Goal: Contribute content: Contribute content

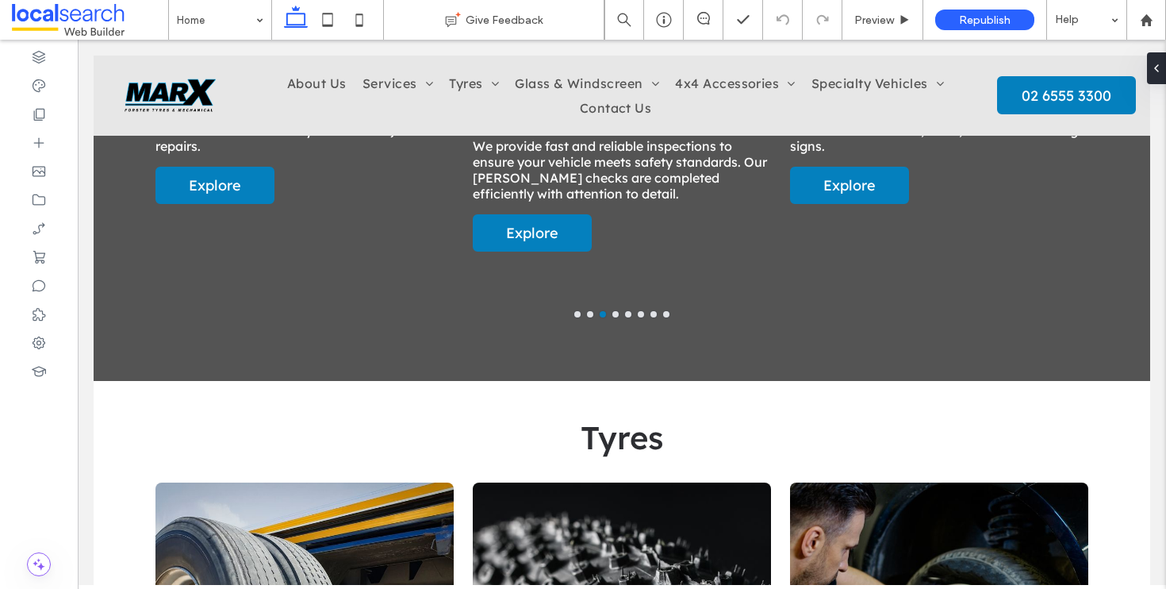
scroll to position [2135, 0]
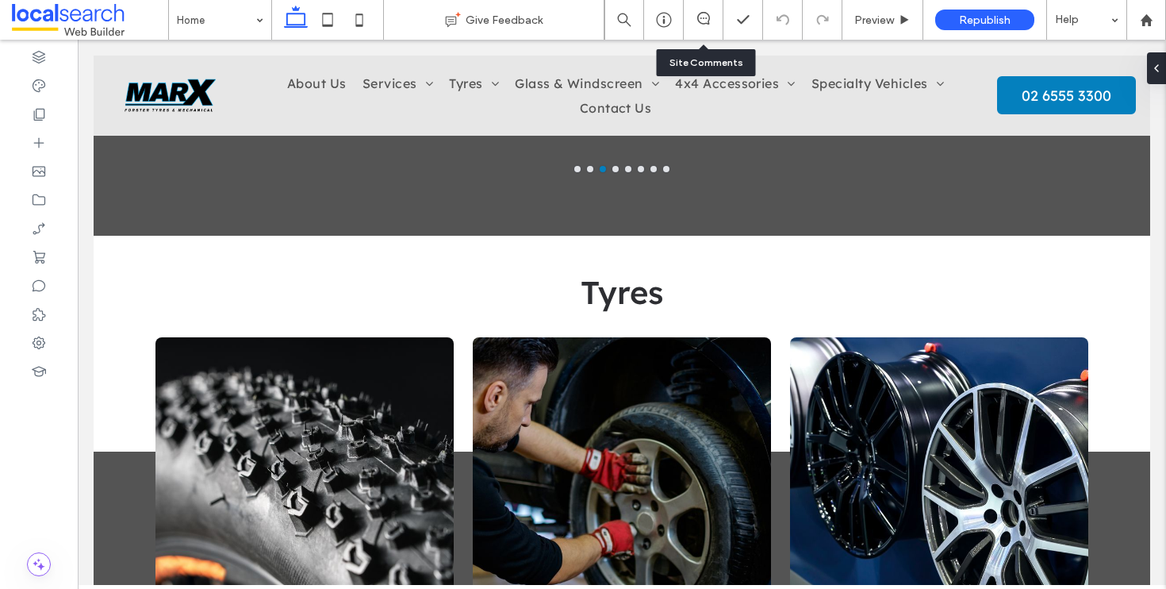
click at [705, 27] on div at bounding box center [703, 20] width 39 height 16
click at [697, 9] on div at bounding box center [704, 20] width 40 height 40
click at [697, 18] on use at bounding box center [703, 18] width 13 height 13
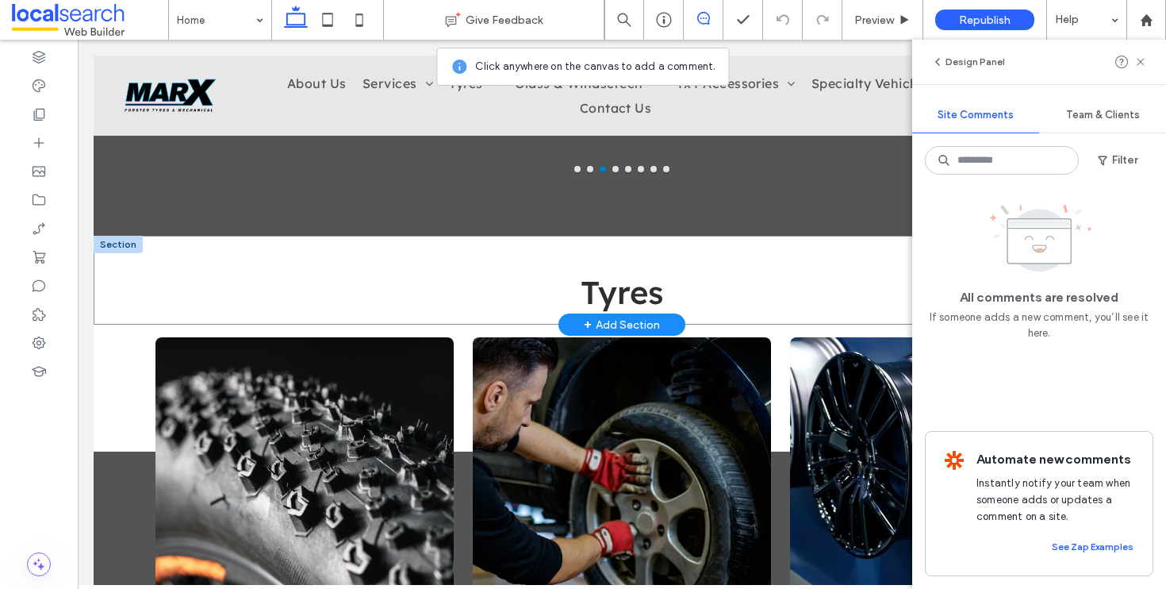
click at [110, 270] on div "Tyres" at bounding box center [622, 280] width 1057 height 89
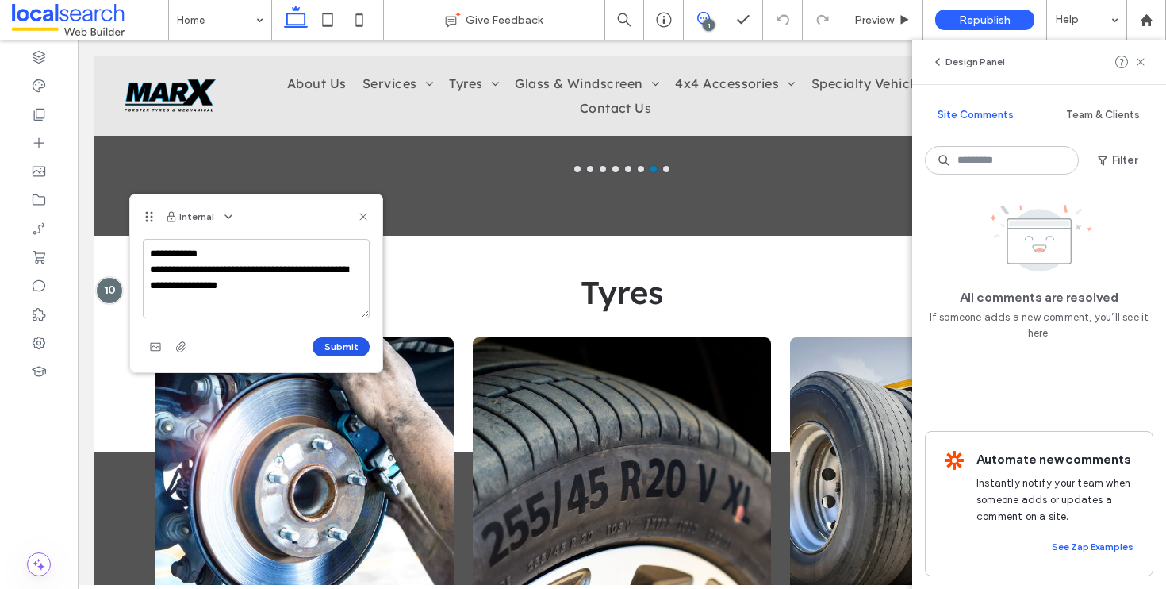
type textarea "**********"
click at [354, 352] on button "Submit" at bounding box center [341, 346] width 57 height 19
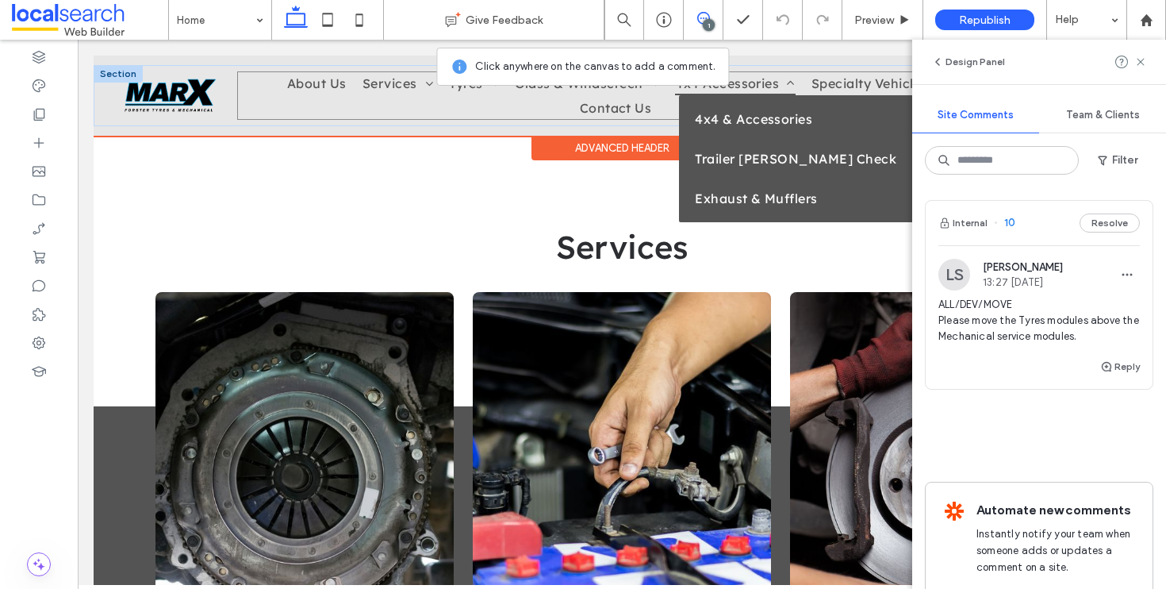
scroll to position [1274, 0]
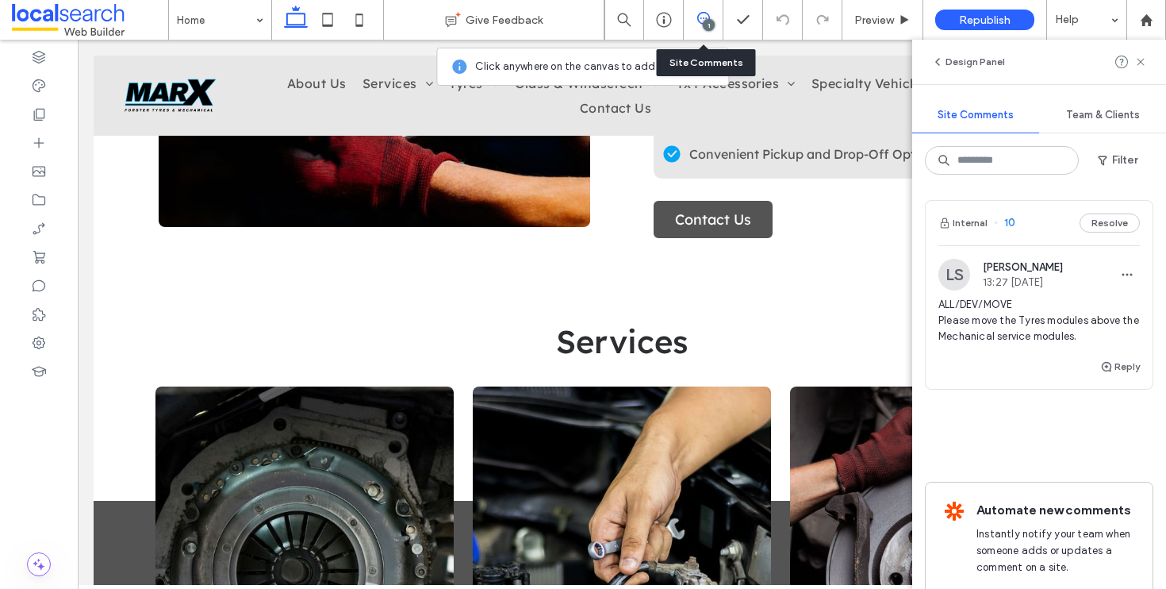
click at [707, 9] on div "1" at bounding box center [704, 20] width 40 height 40
click at [702, 17] on icon at bounding box center [703, 18] width 13 height 13
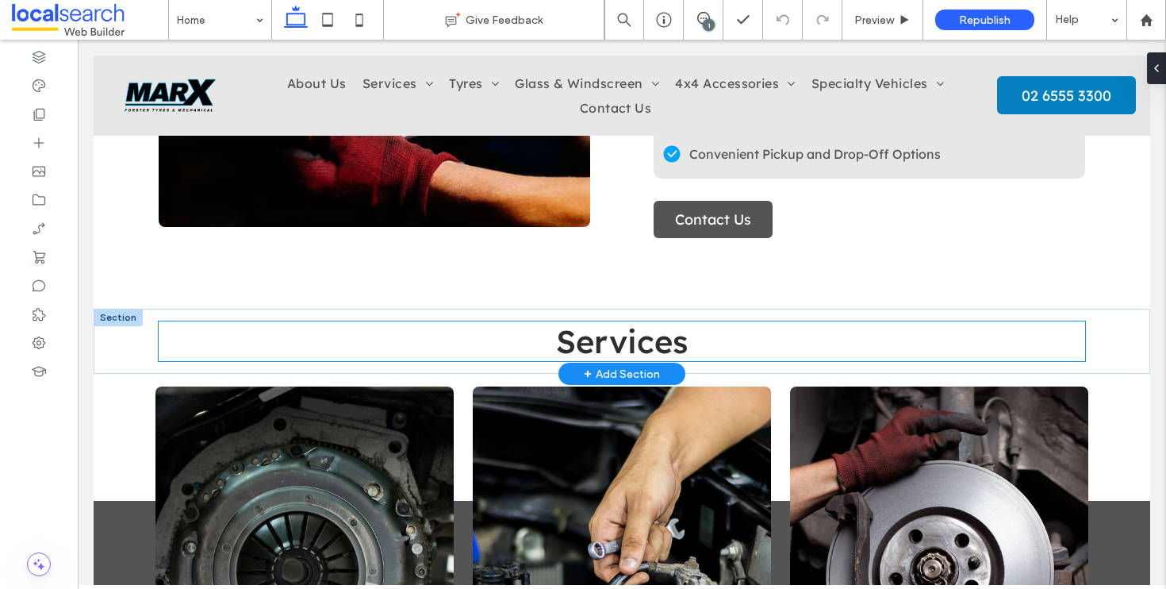
click at [548, 340] on h3 "Services" at bounding box center [622, 341] width 927 height 40
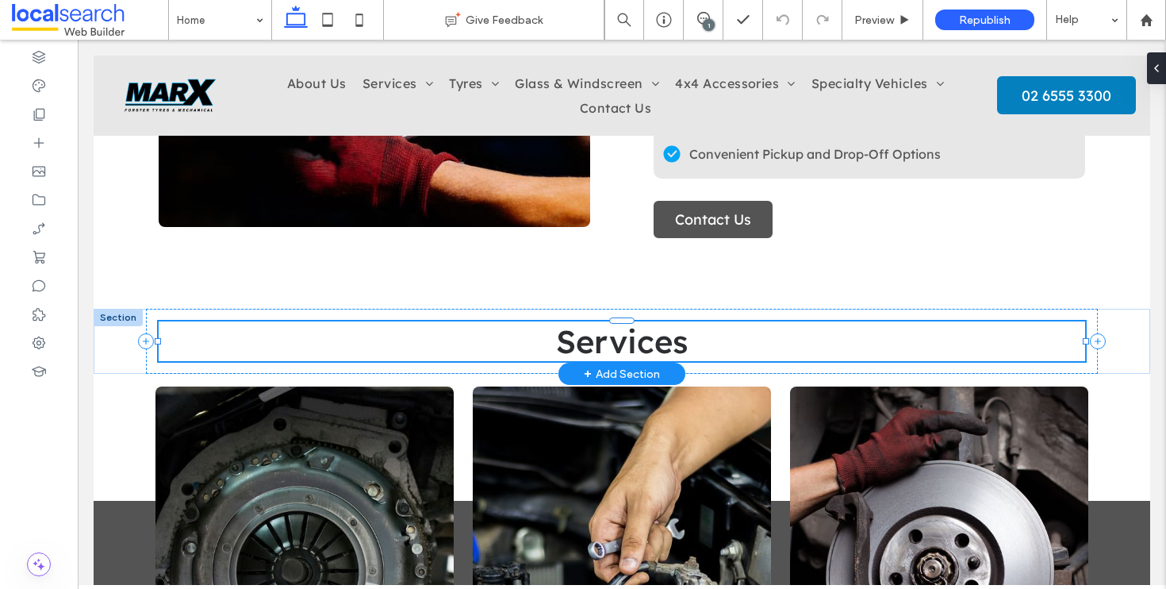
click at [548, 361] on div at bounding box center [622, 361] width 927 height 1
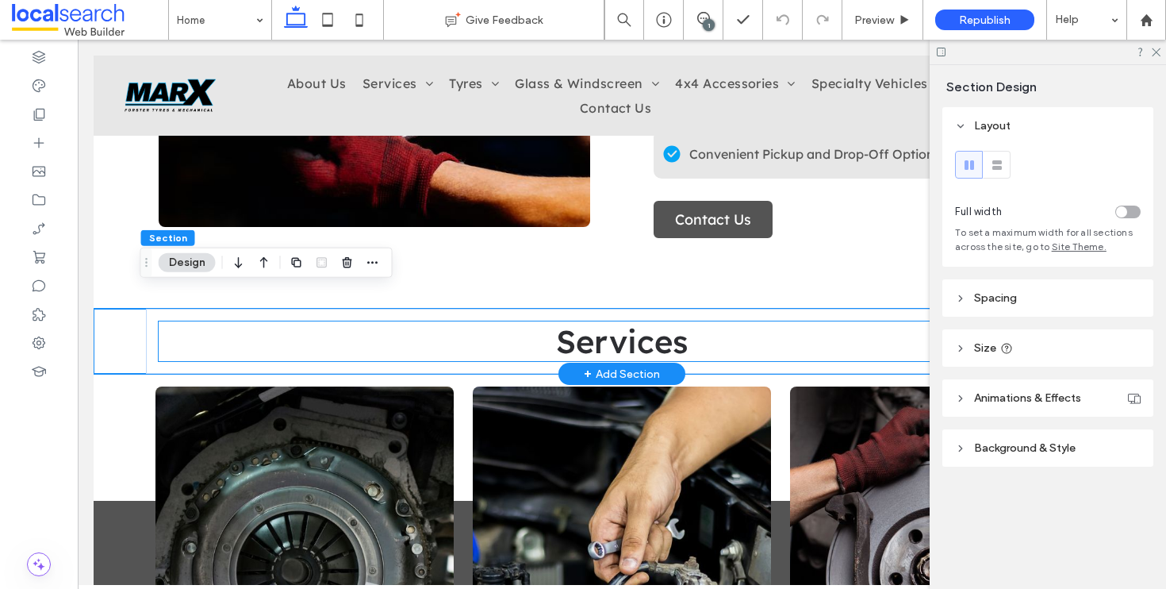
click at [556, 332] on span "Services" at bounding box center [622, 341] width 132 height 40
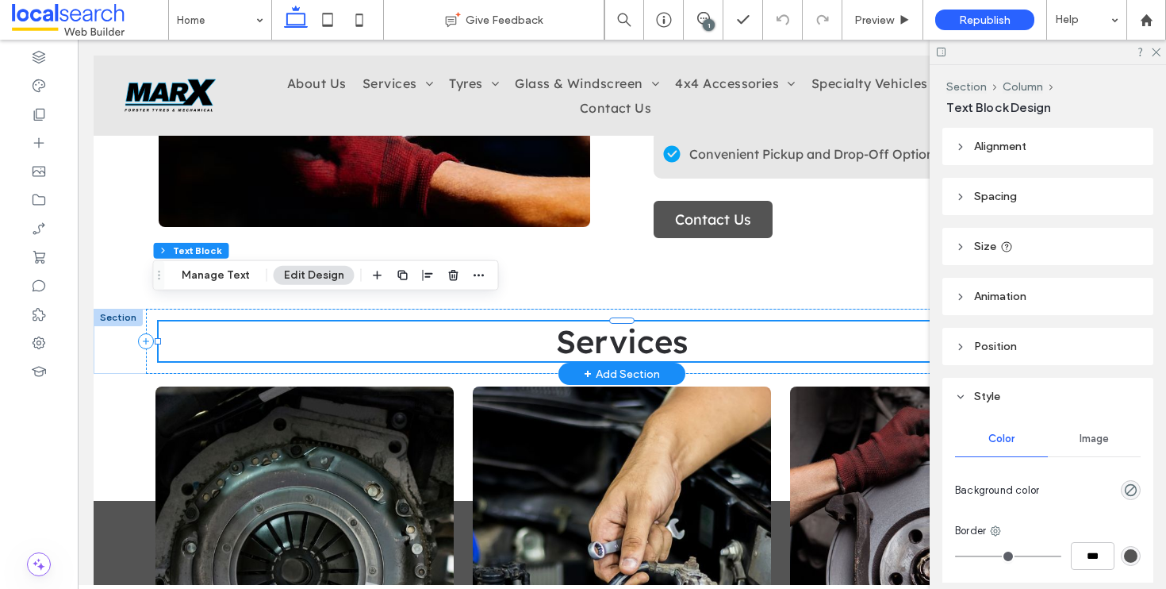
click at [556, 321] on span "Services" at bounding box center [622, 341] width 132 height 40
type input "**********"
type input "**"
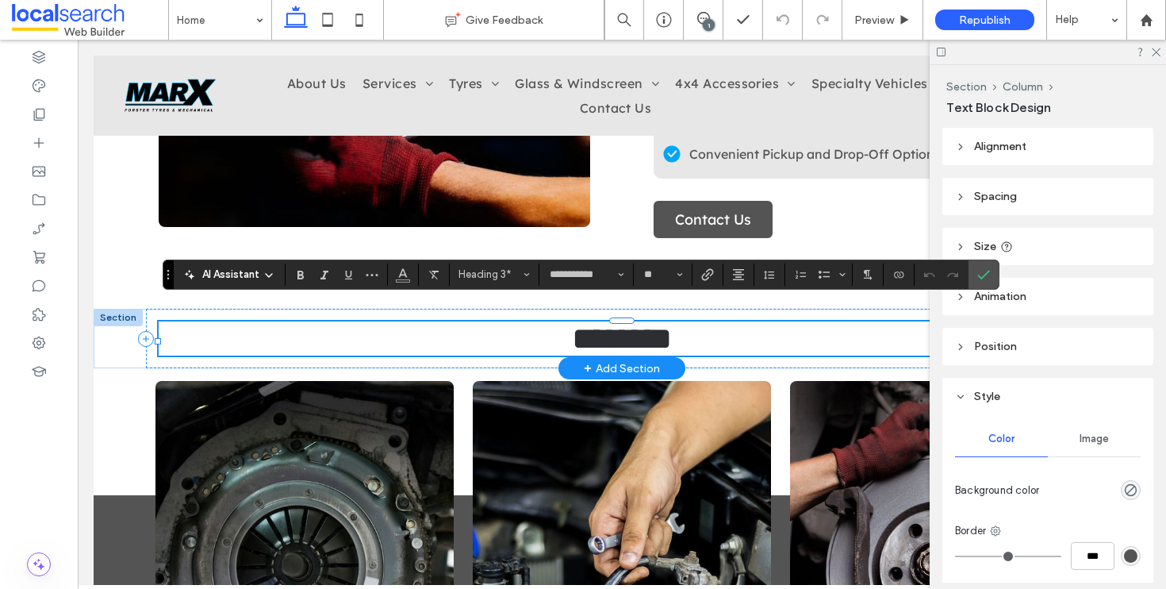
click at [572, 323] on span "********" at bounding box center [622, 338] width 100 height 31
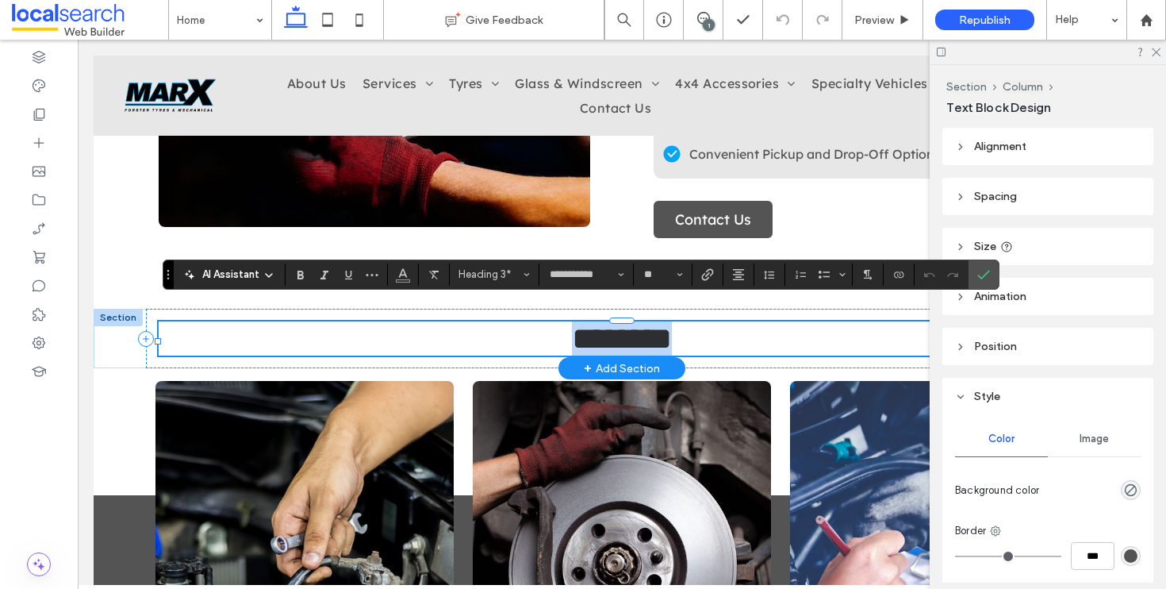
click at [572, 325] on span "********" at bounding box center [622, 338] width 100 height 31
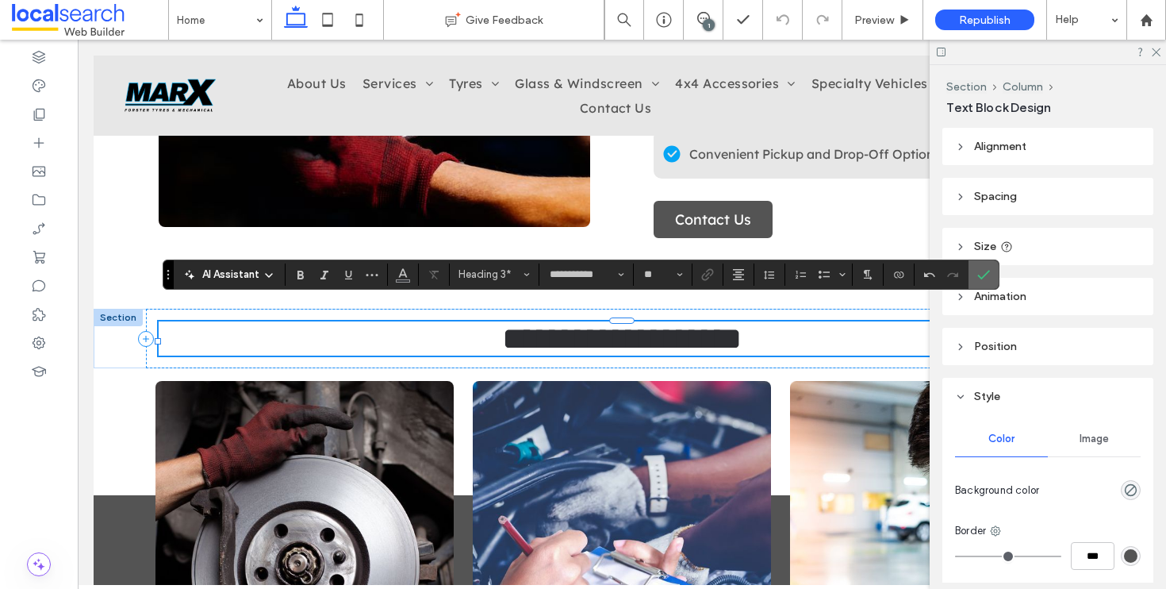
click at [993, 272] on label "Confirm" at bounding box center [984, 274] width 24 height 29
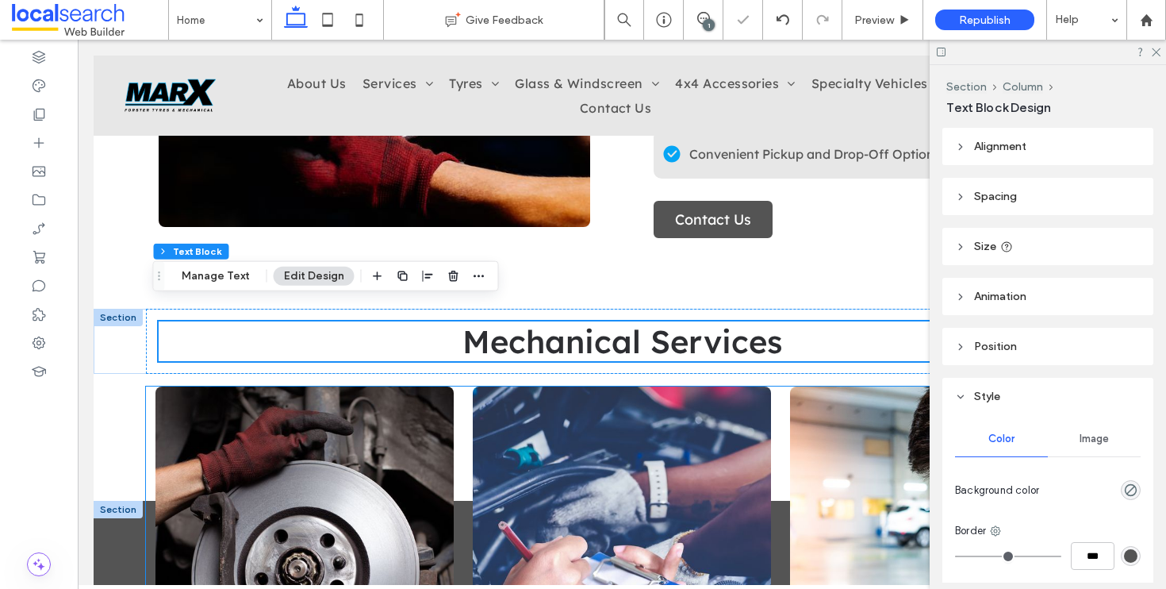
scroll to position [0, 0]
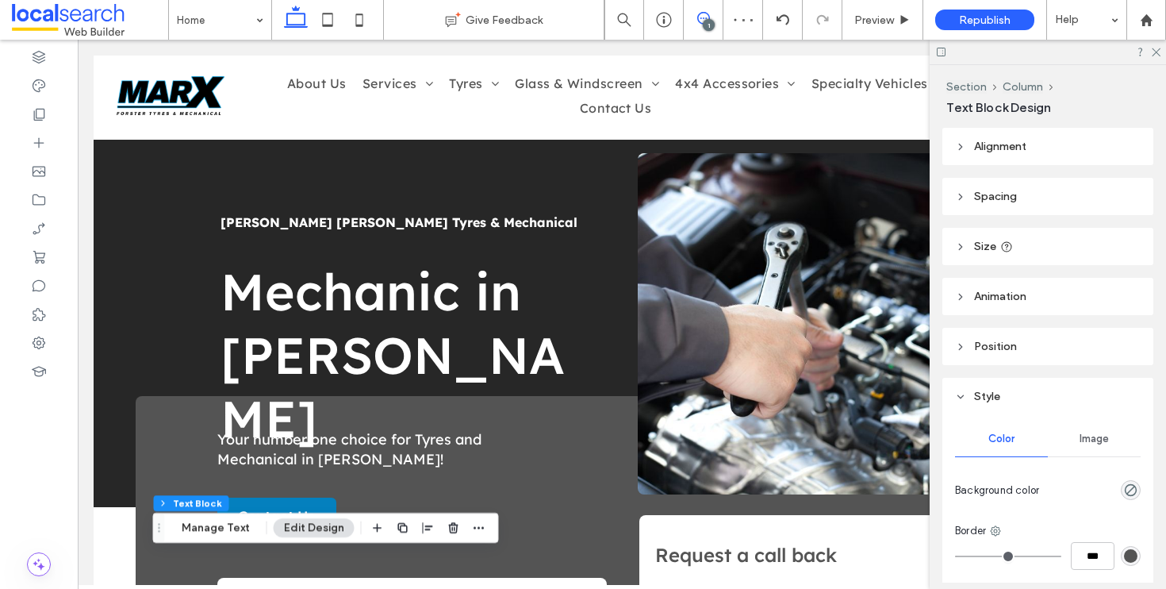
click at [703, 17] on icon at bounding box center [703, 18] width 13 height 13
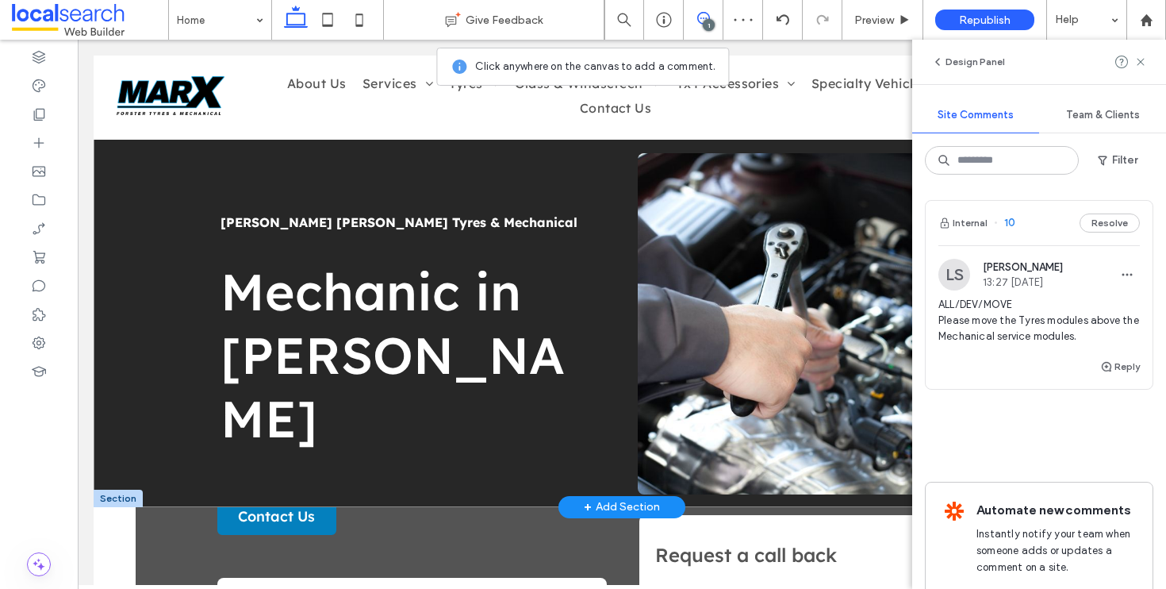
click at [115, 163] on div "[PERSON_NAME] [PERSON_NAME] Tyres & Mechanical Mechanic in [GEOGRAPHIC_DATA] Bu…" at bounding box center [622, 281] width 1057 height 451
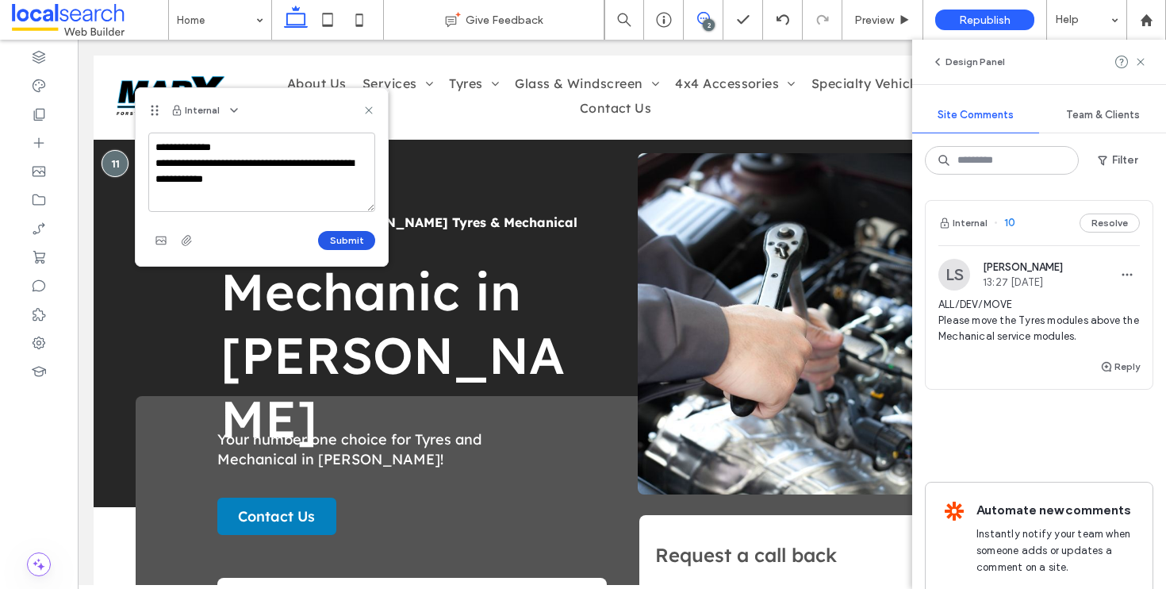
type textarea "**********"
click at [361, 237] on button "Submit" at bounding box center [346, 240] width 57 height 19
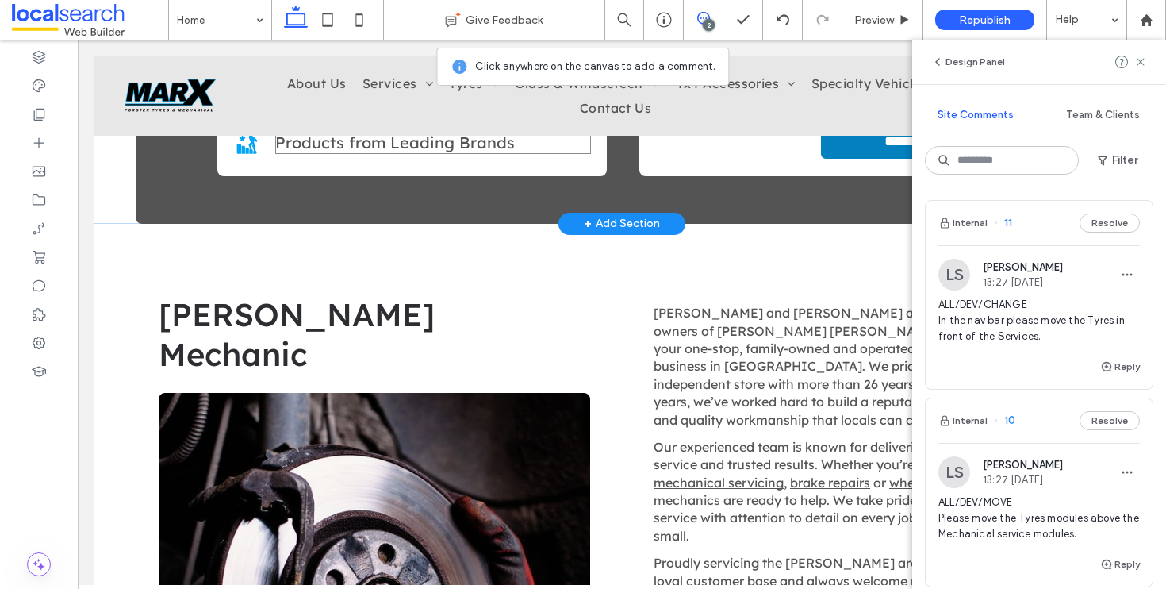
scroll to position [721, 0]
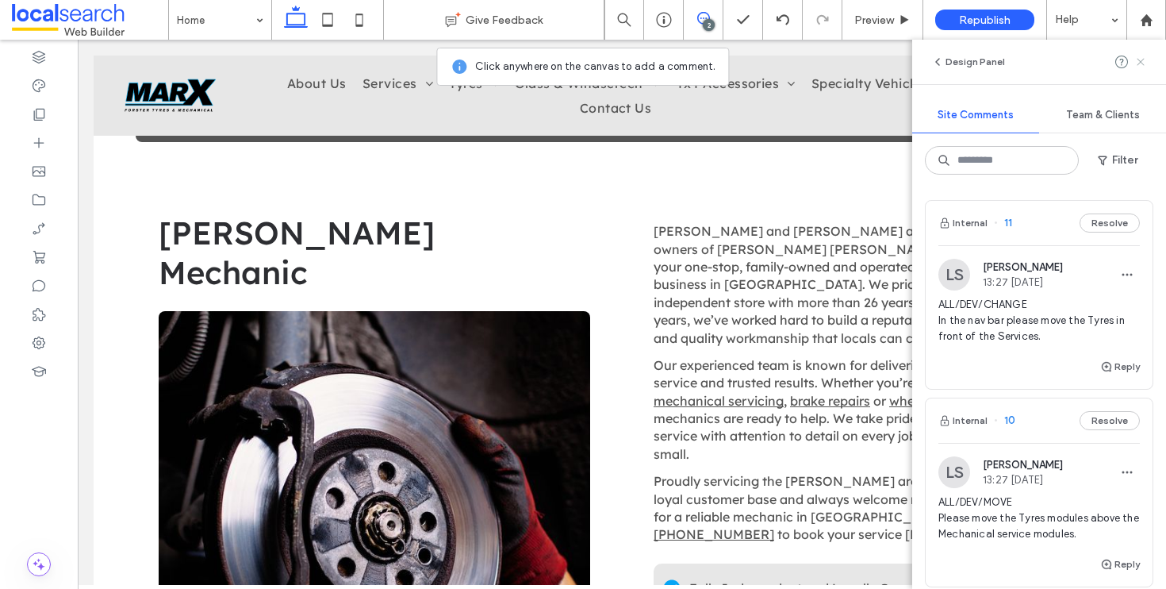
click at [1140, 63] on use at bounding box center [1140, 61] width 7 height 7
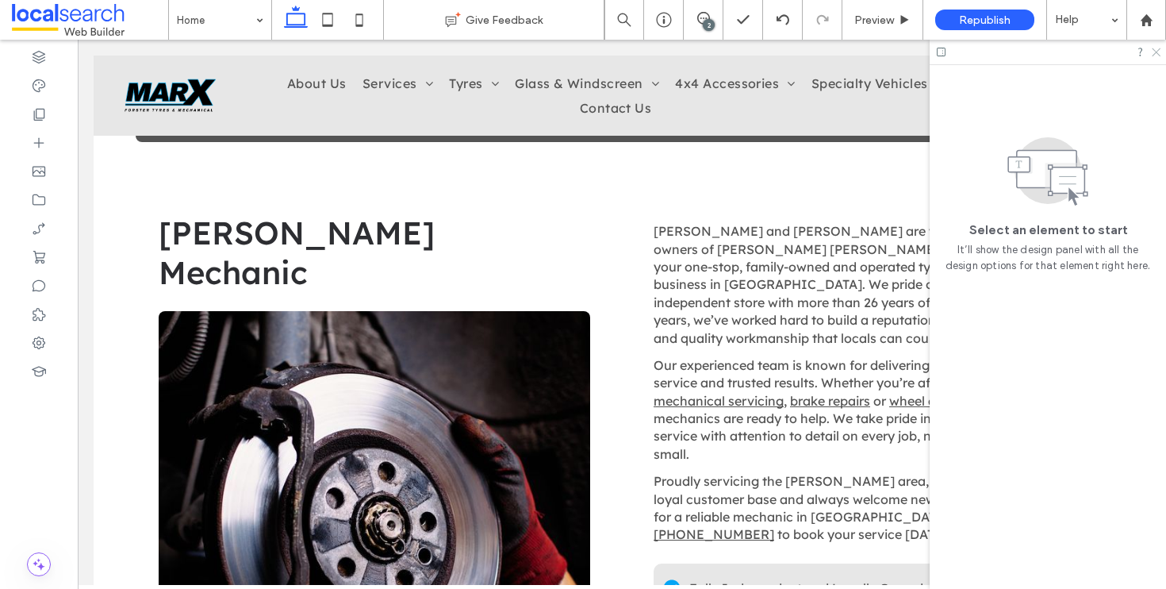
click at [1158, 54] on icon at bounding box center [1156, 51] width 10 height 10
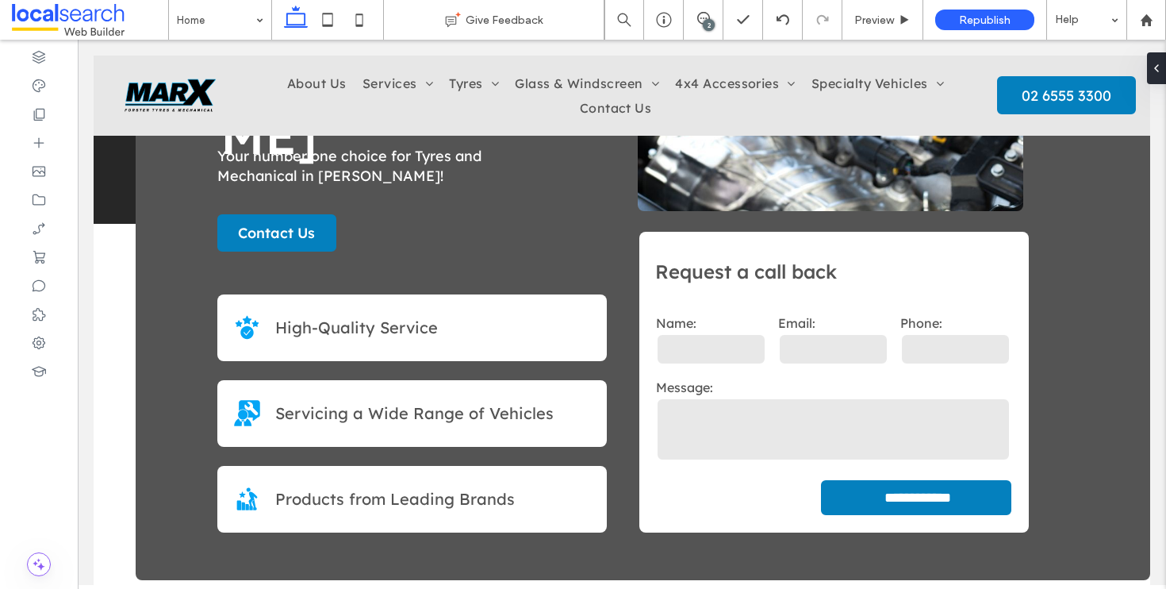
scroll to position [0, 0]
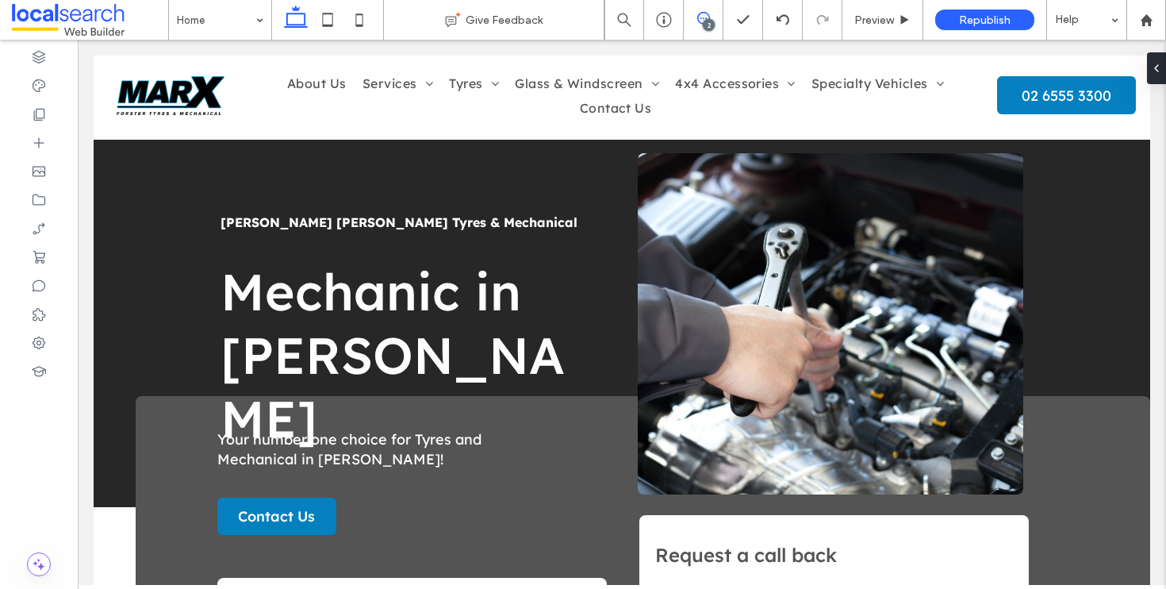
click at [705, 13] on use at bounding box center [703, 18] width 13 height 13
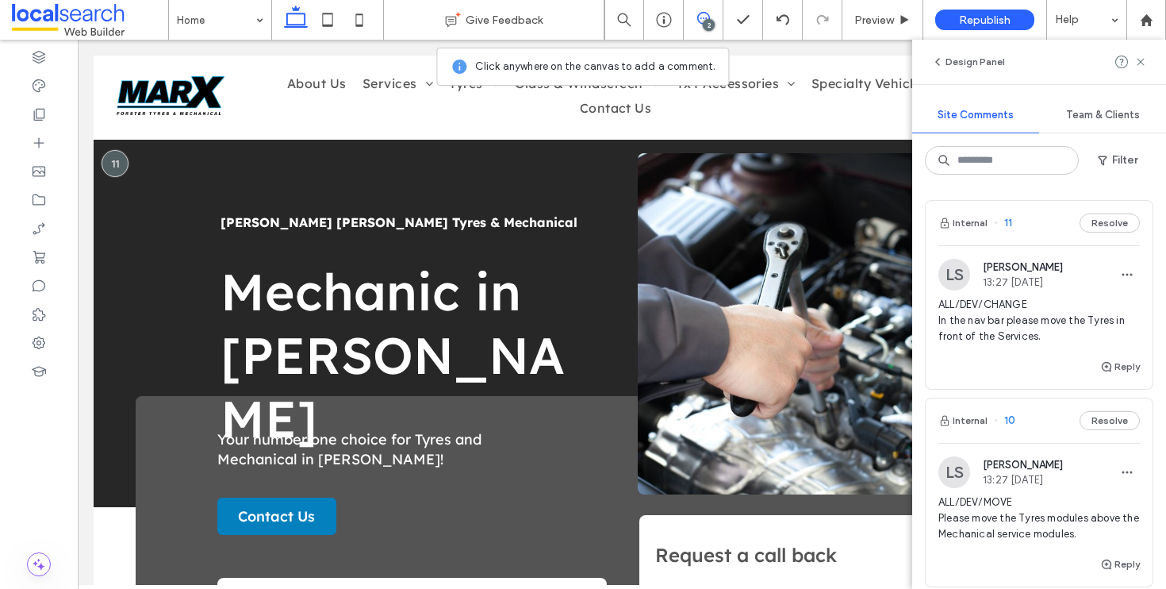
click at [703, 21] on icon at bounding box center [703, 18] width 13 height 13
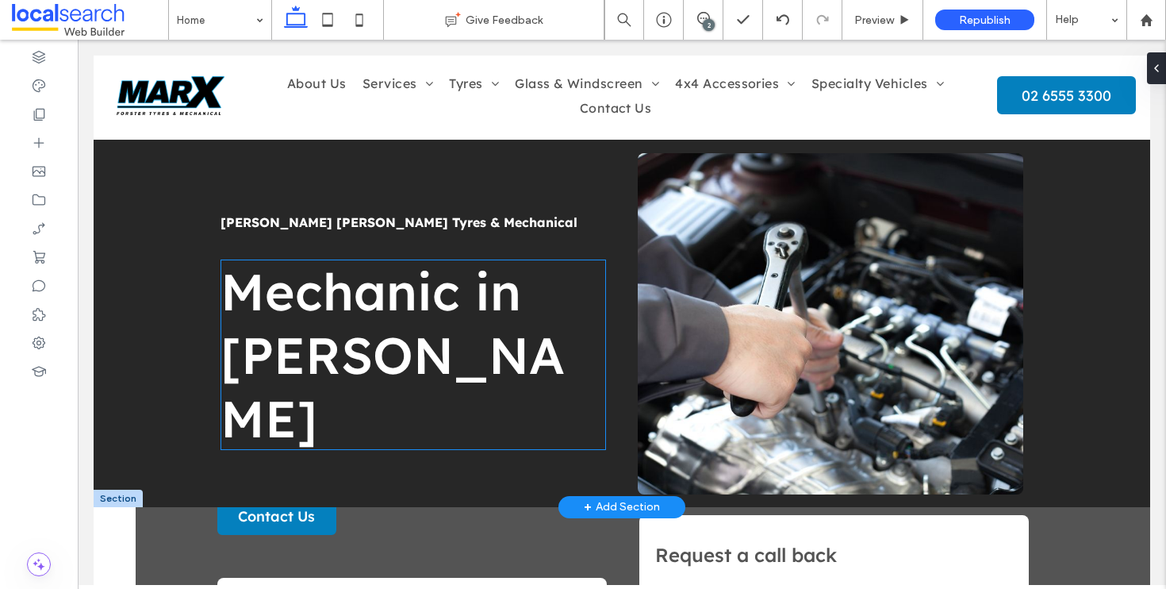
click at [399, 291] on span "Mechanic in [PERSON_NAME]" at bounding box center [393, 354] width 344 height 190
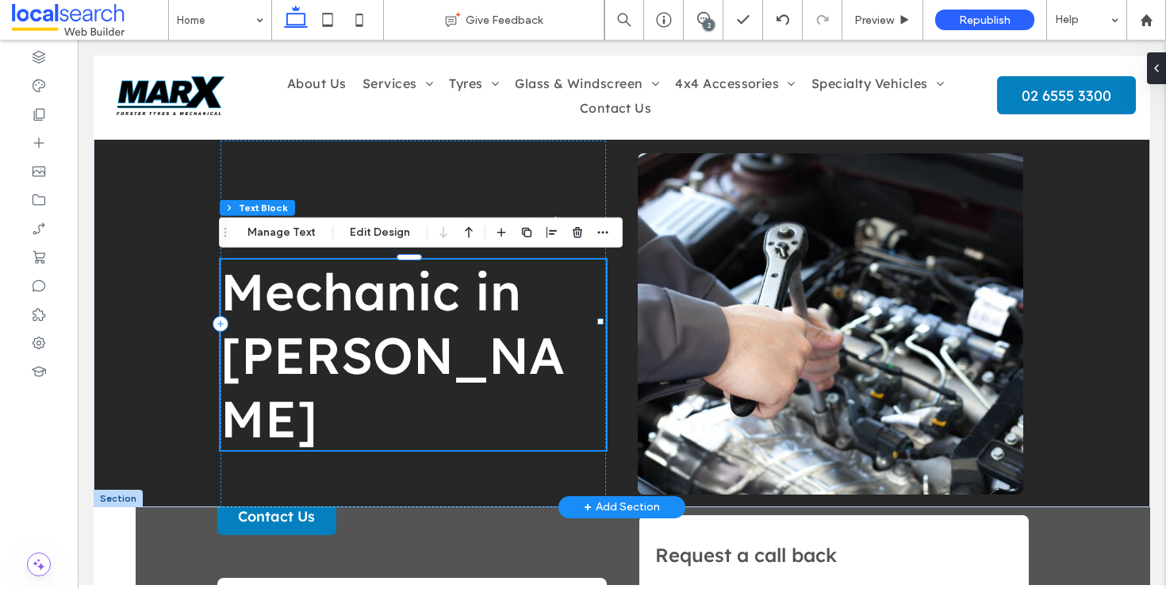
click at [399, 291] on div "Mechanic in [PERSON_NAME]" at bounding box center [414, 354] width 386 height 190
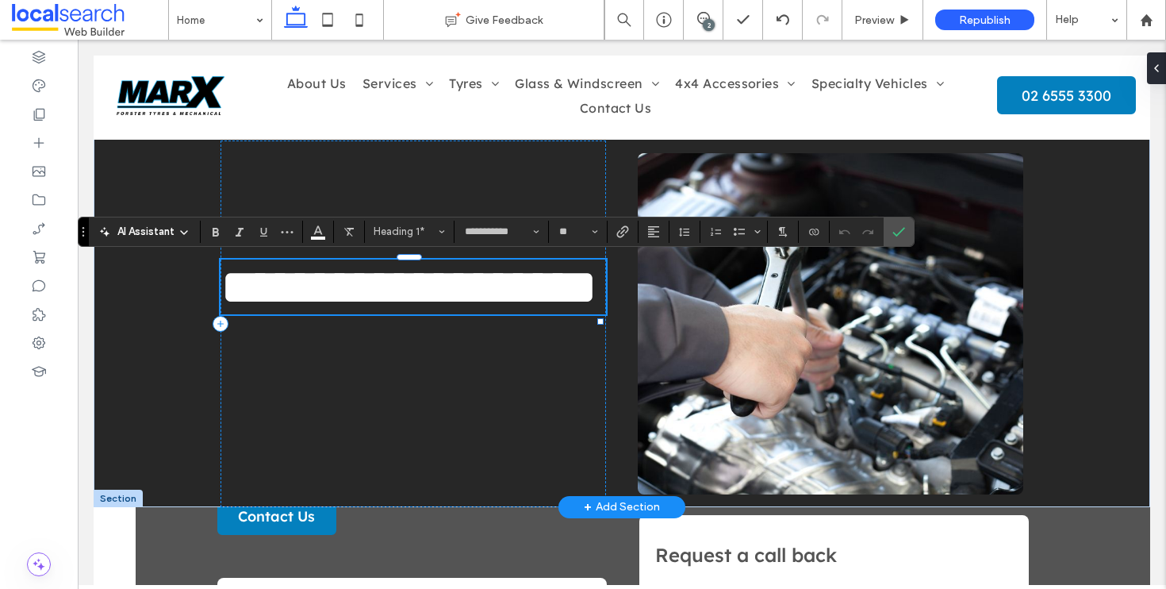
click at [455, 299] on span "**********" at bounding box center [409, 287] width 377 height 50
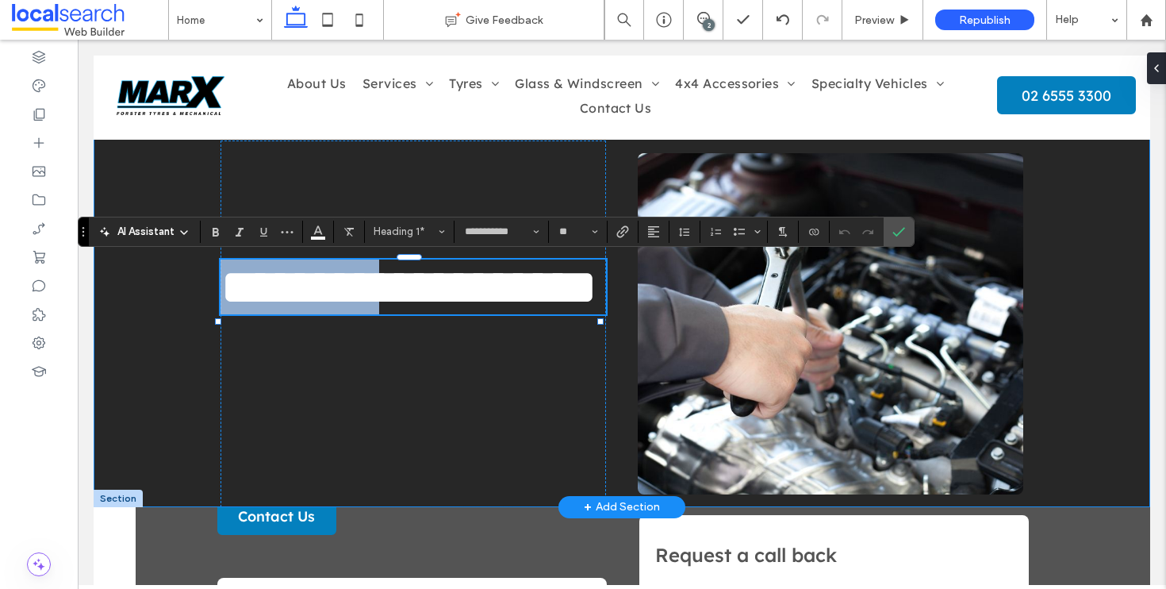
drag, startPoint x: 455, startPoint y: 299, endPoint x: 201, endPoint y: 290, distance: 254.9
click at [201, 290] on div "**********" at bounding box center [622, 281] width 1057 height 451
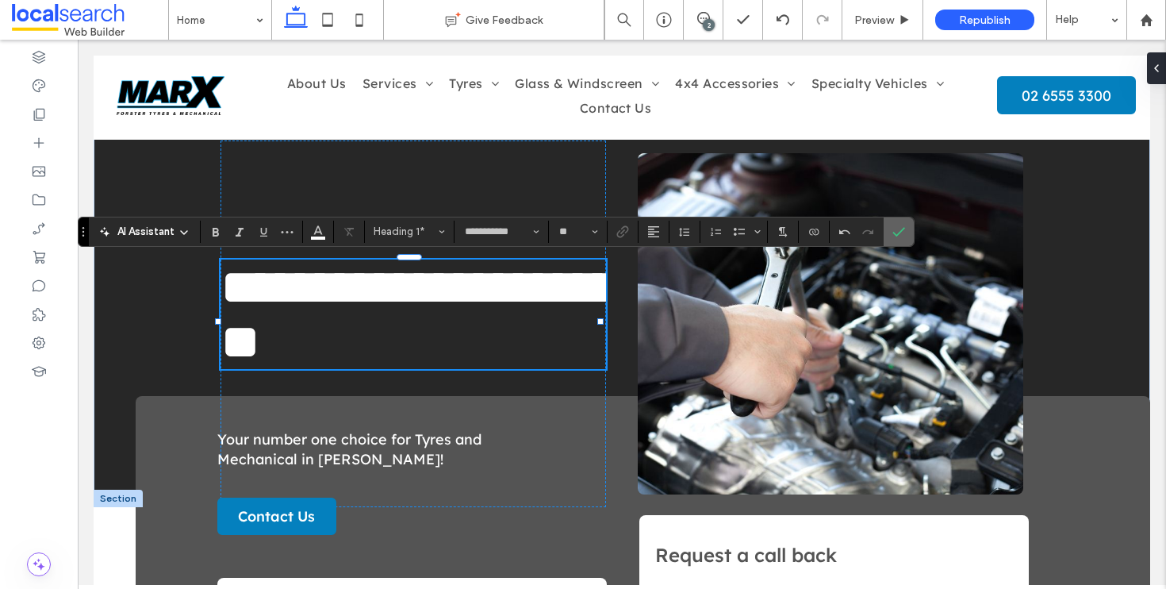
click at [902, 237] on span "Confirm" at bounding box center [899, 231] width 13 height 27
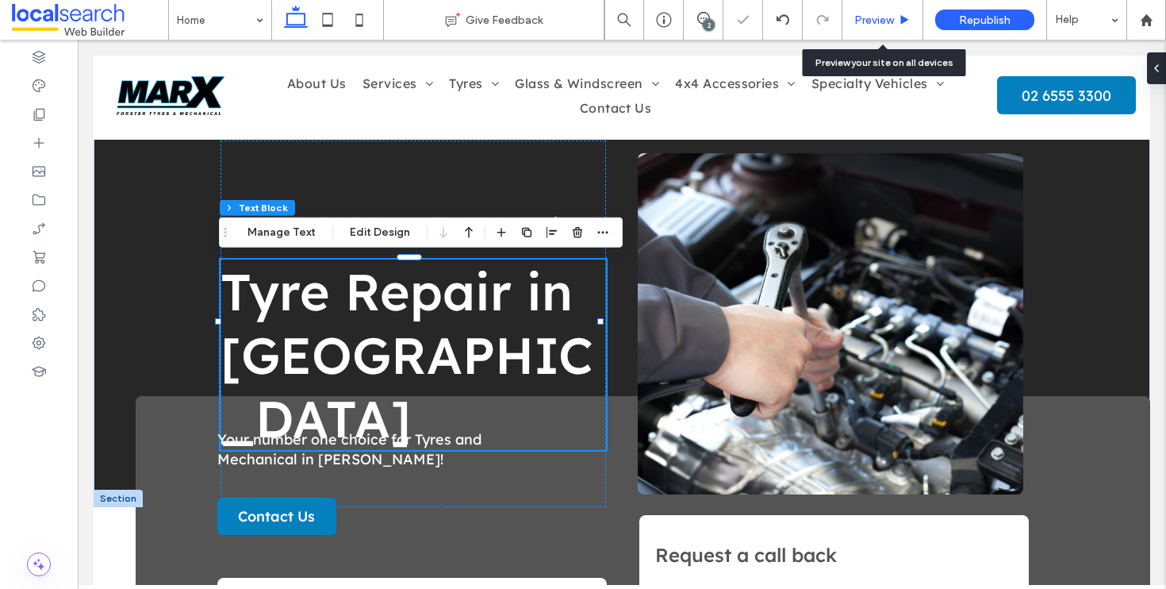
click at [897, 6] on div "Preview" at bounding box center [883, 20] width 81 height 40
click at [899, 12] on div "Preview" at bounding box center [883, 20] width 81 height 40
click at [896, 19] on div "Preview" at bounding box center [883, 19] width 80 height 13
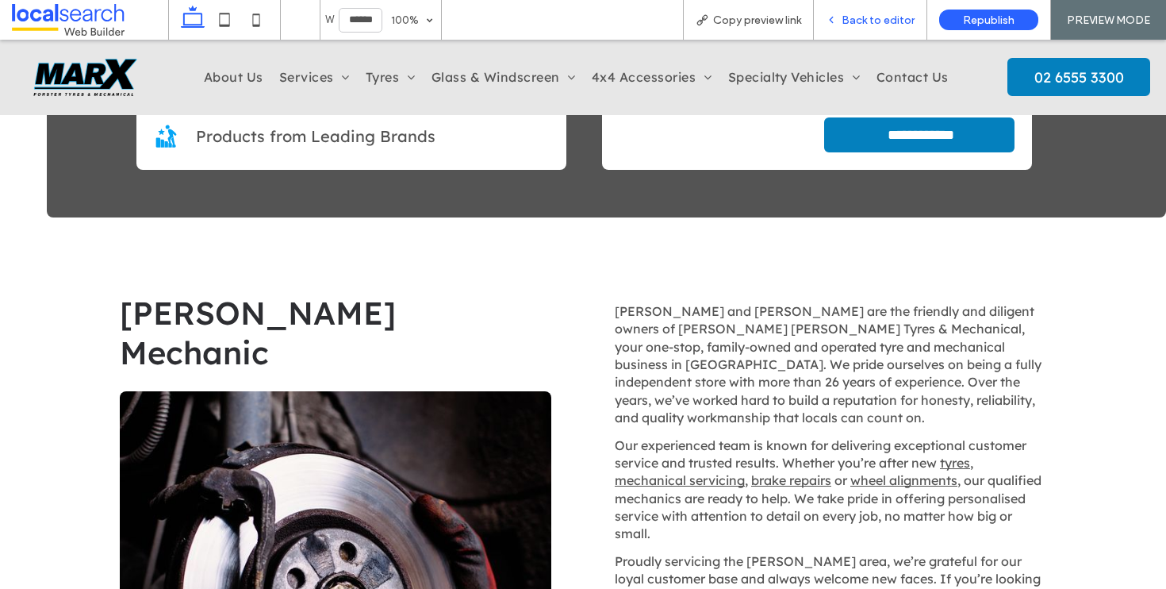
click at [882, 13] on span "Back to editor" at bounding box center [878, 19] width 73 height 13
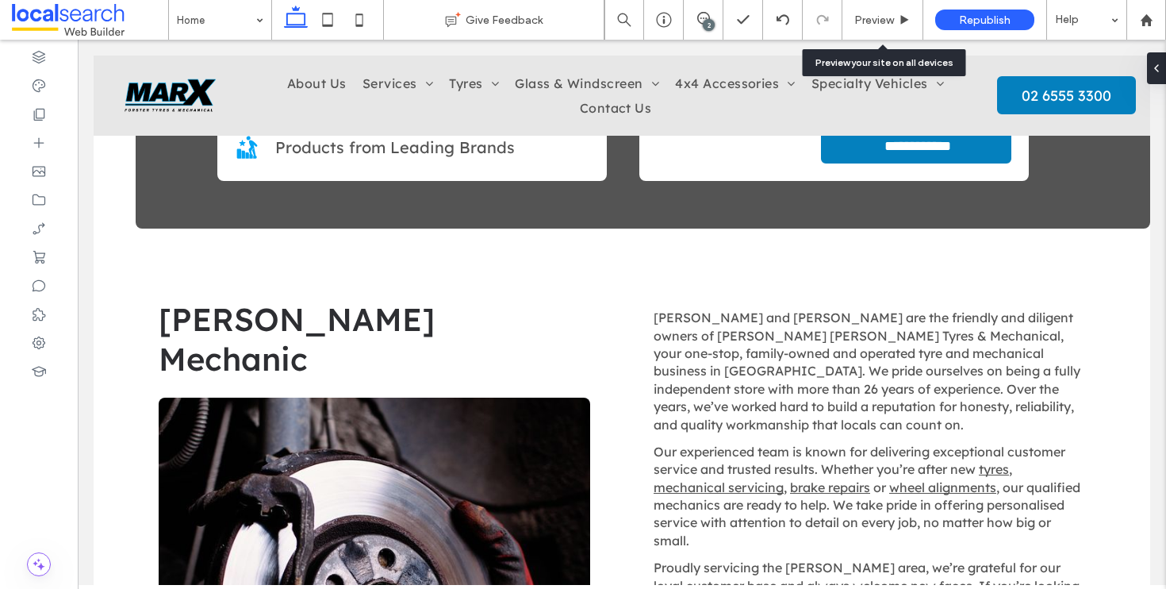
scroll to position [632, 0]
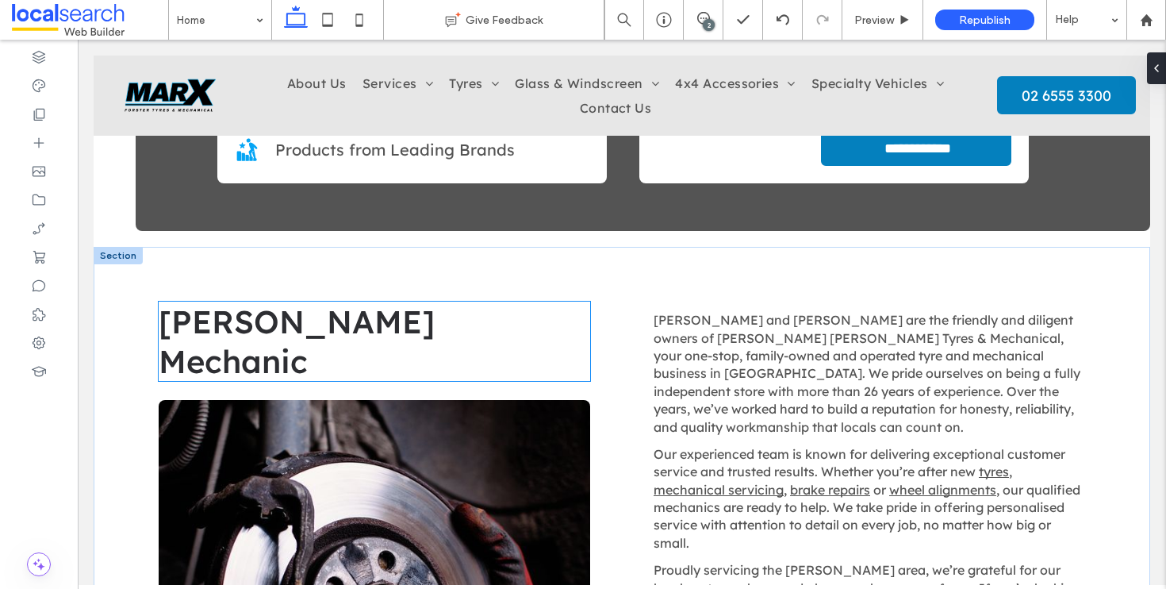
click at [358, 325] on span "[PERSON_NAME] Mechanic" at bounding box center [297, 341] width 276 height 79
click at [358, 325] on div "[PERSON_NAME] Mechanic" at bounding box center [375, 341] width 432 height 79
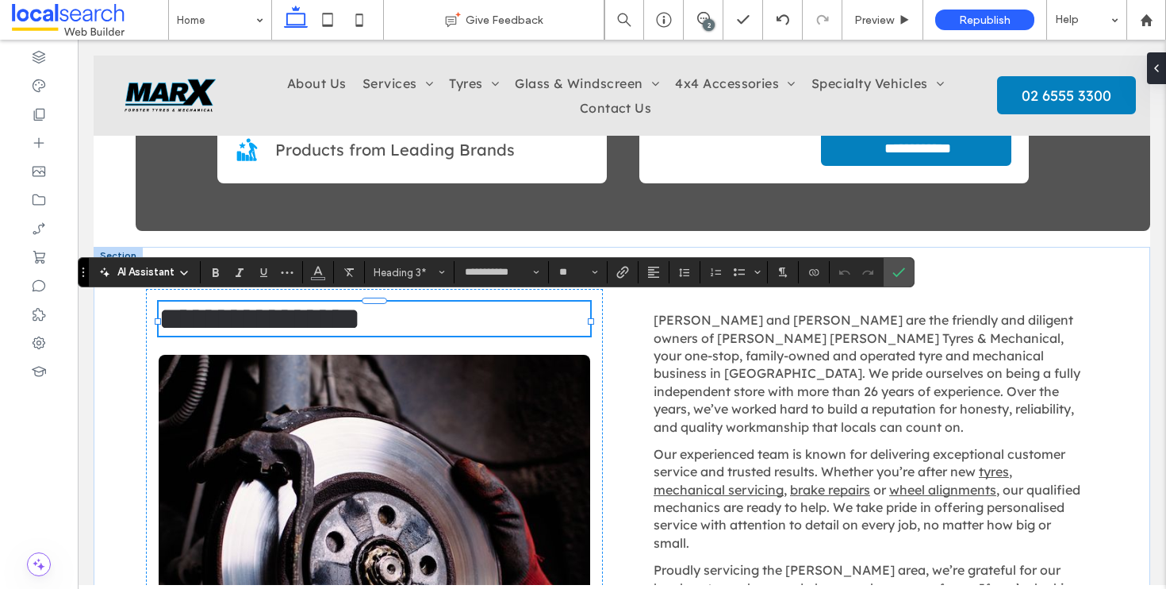
click at [282, 328] on span "**********" at bounding box center [260, 318] width 202 height 31
click at [487, 326] on span "**********" at bounding box center [323, 318] width 329 height 31
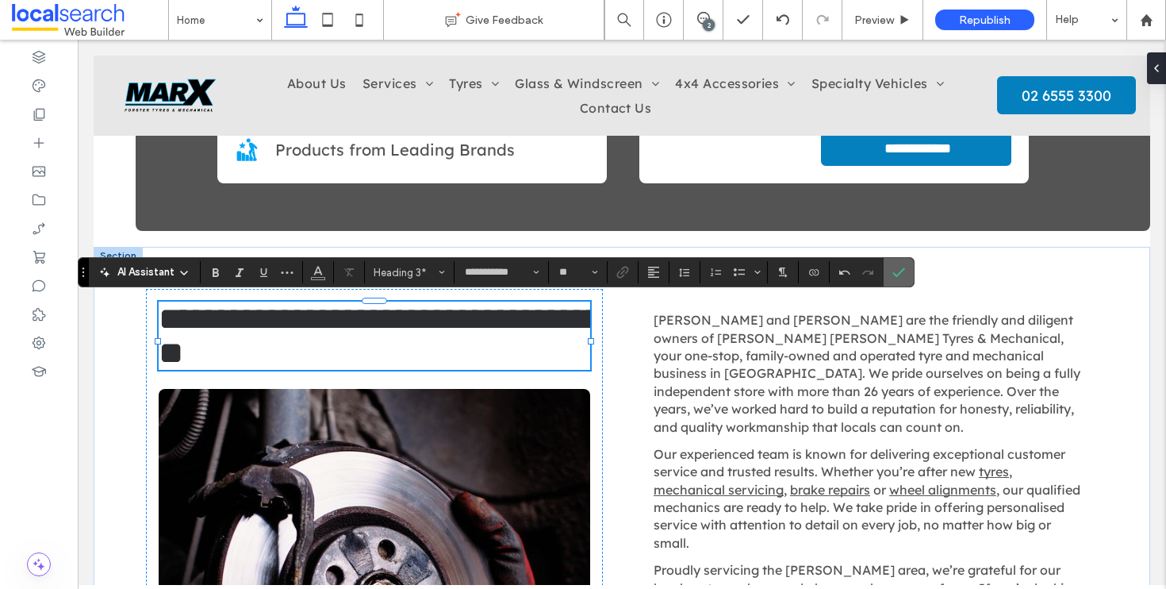
click at [909, 274] on label "Confirm" at bounding box center [899, 272] width 24 height 29
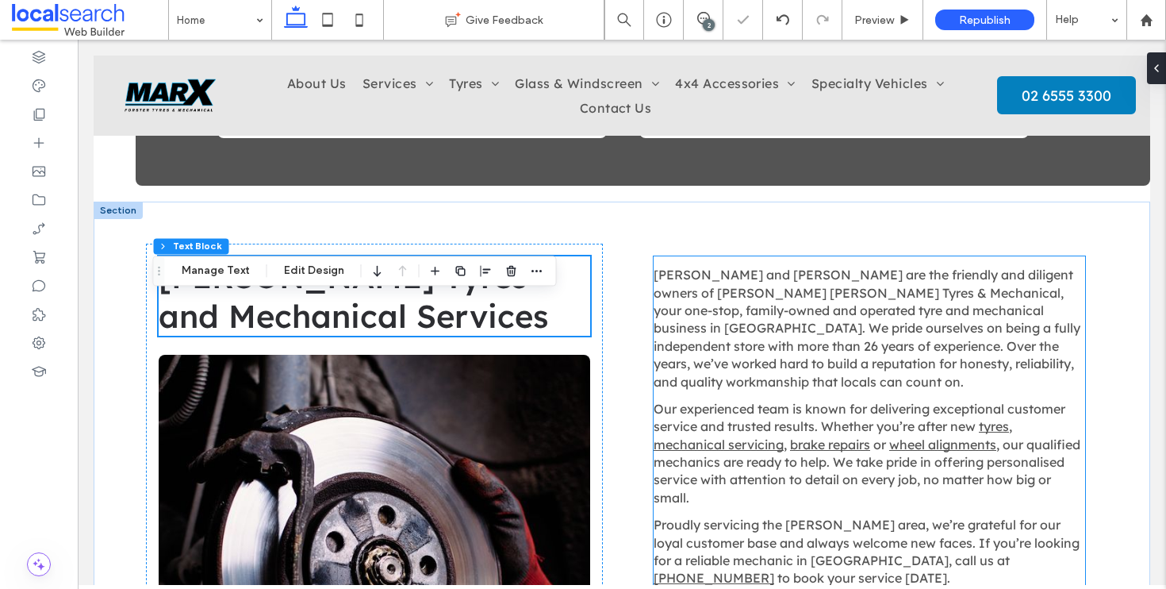
scroll to position [773, 0]
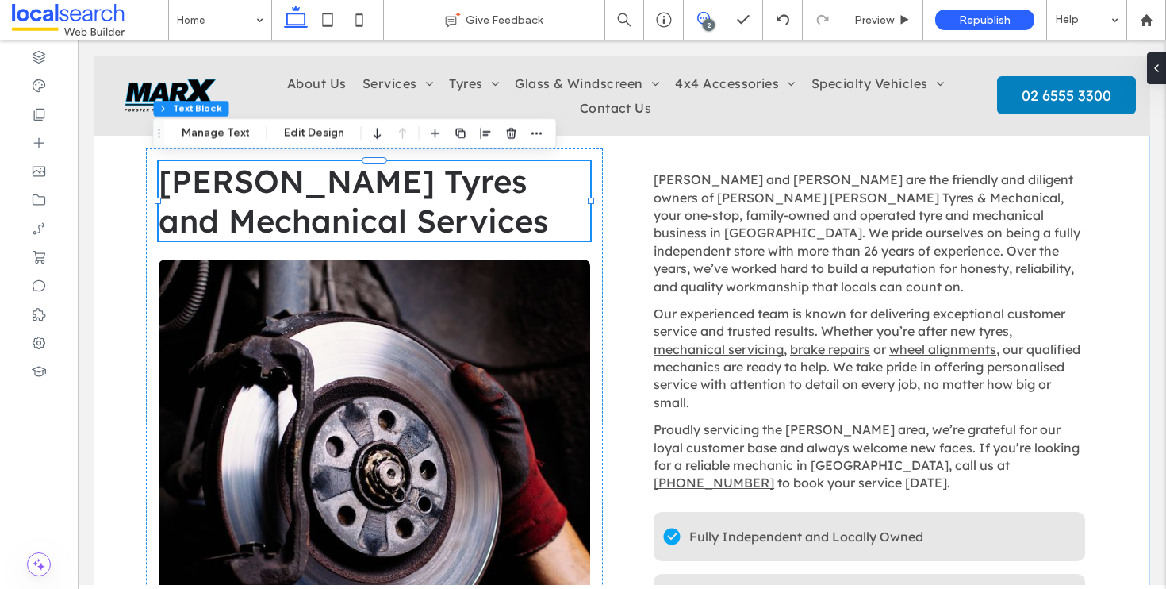
click at [712, 15] on span at bounding box center [703, 18] width 39 height 13
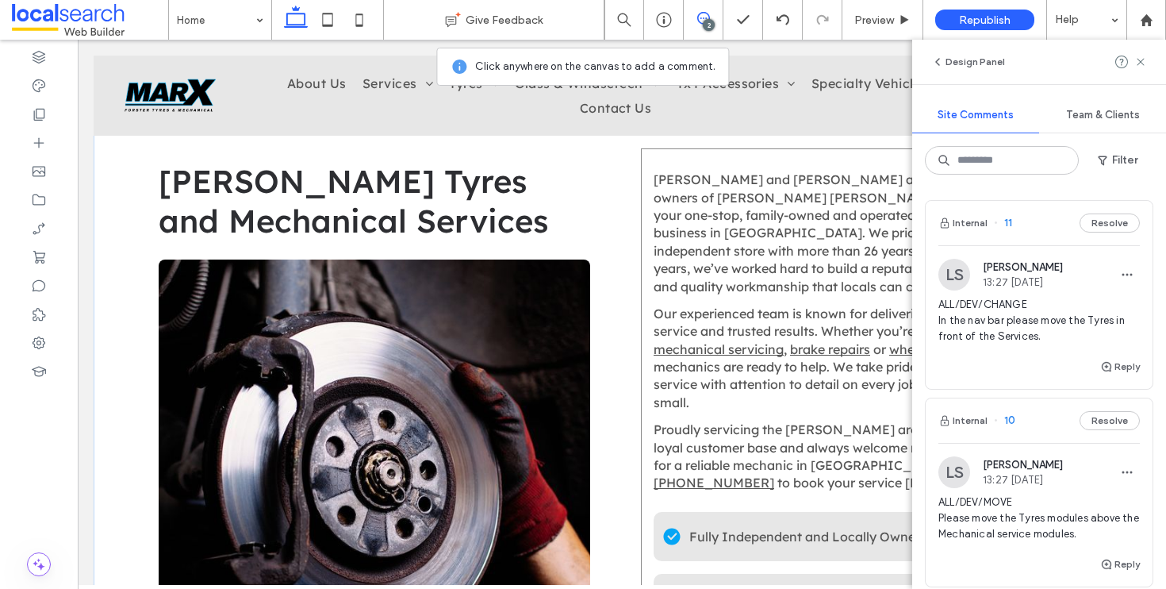
click at [642, 329] on div "[PERSON_NAME] and [PERSON_NAME] are the friendly and diligent owners of [PERSON…" at bounding box center [869, 457] width 457 height 619
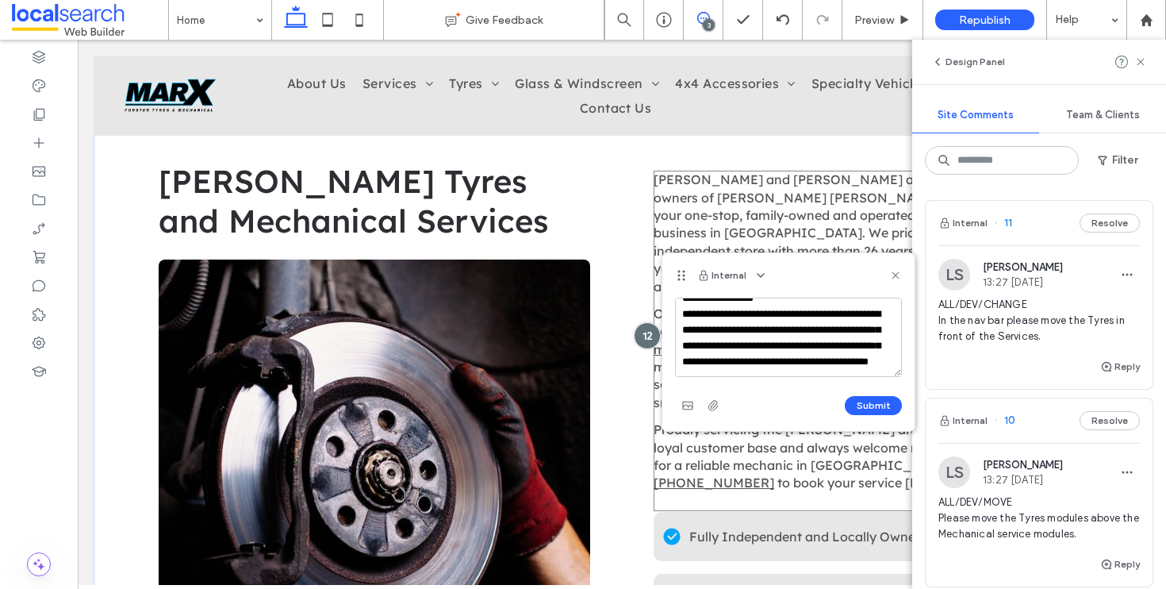
scroll to position [38, 0]
type textarea "**********"
click at [864, 403] on button "Submit" at bounding box center [873, 405] width 57 height 19
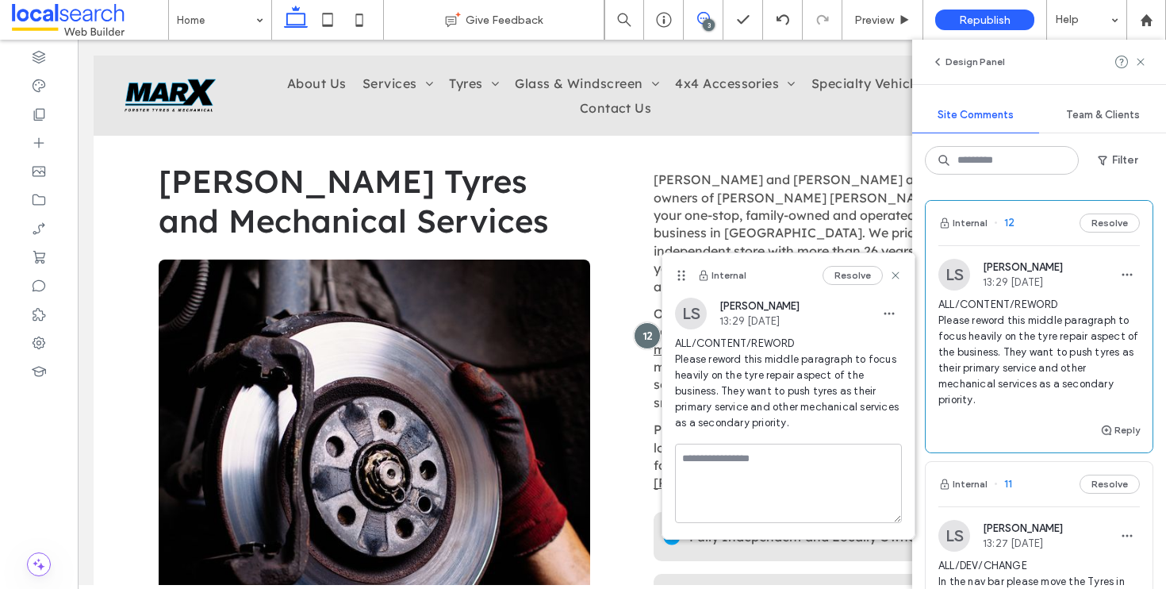
scroll to position [0, 0]
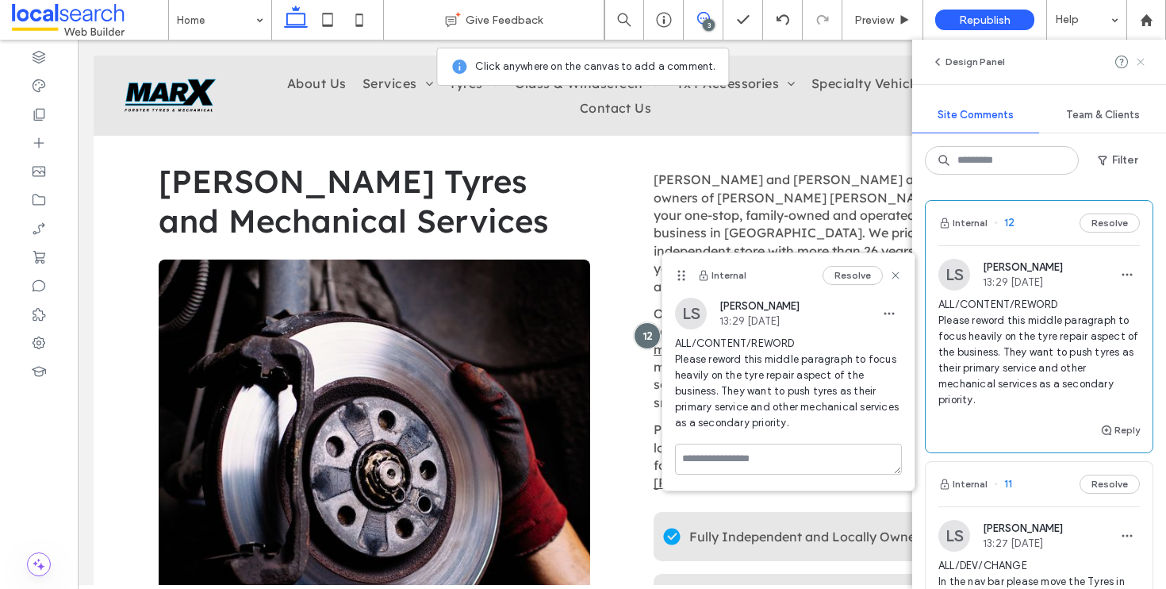
click at [1142, 62] on use at bounding box center [1140, 61] width 7 height 7
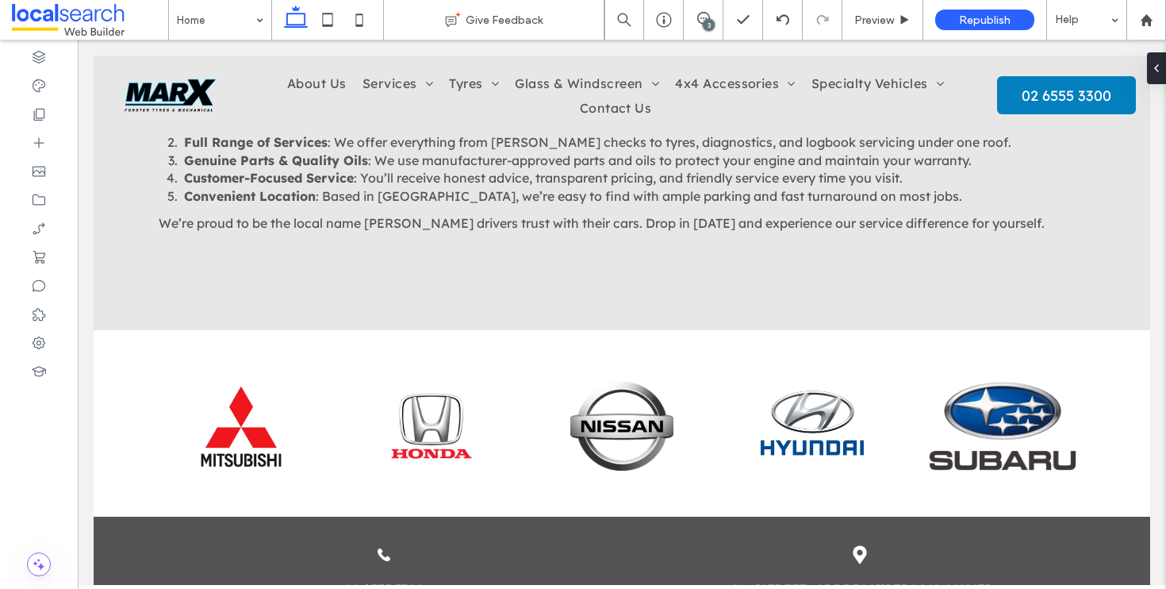
scroll to position [5599, 0]
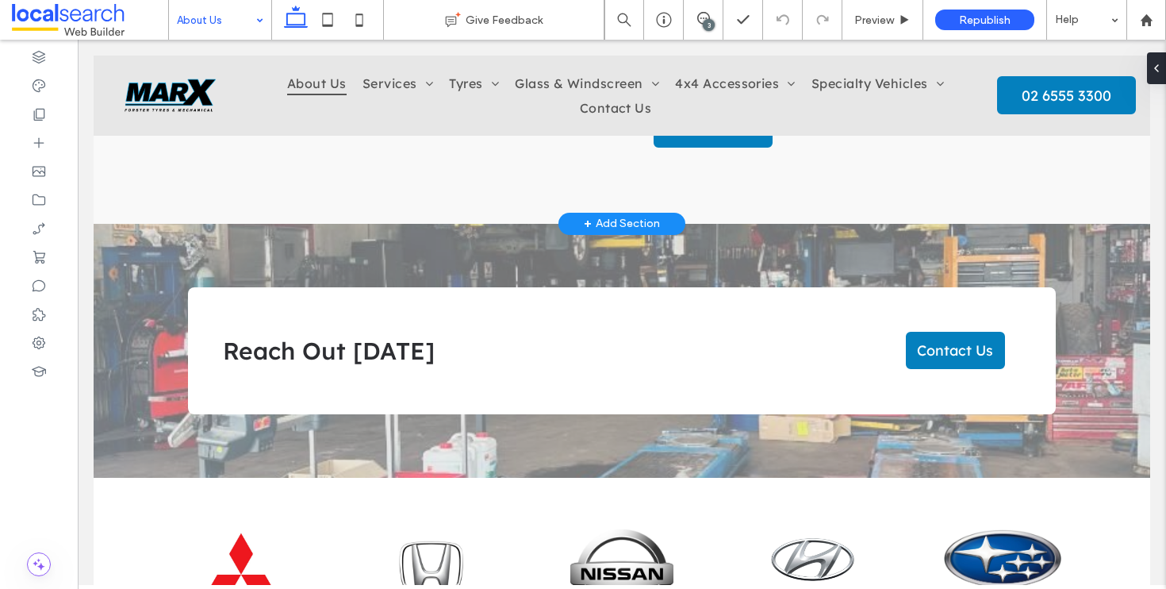
scroll to position [1293, 0]
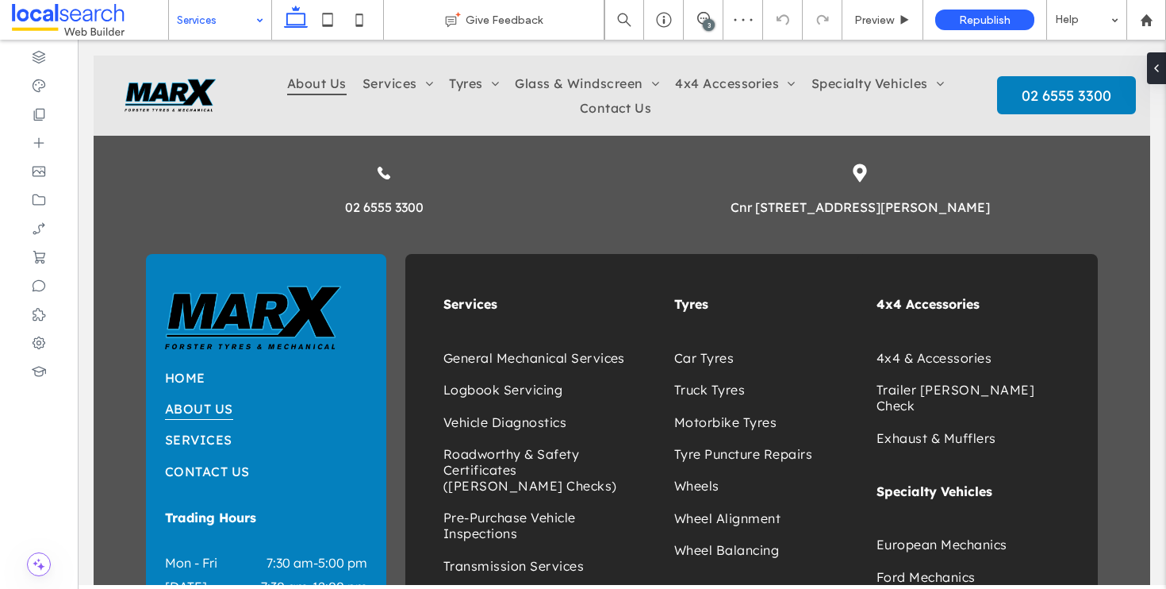
click at [237, 24] on input at bounding box center [216, 20] width 79 height 40
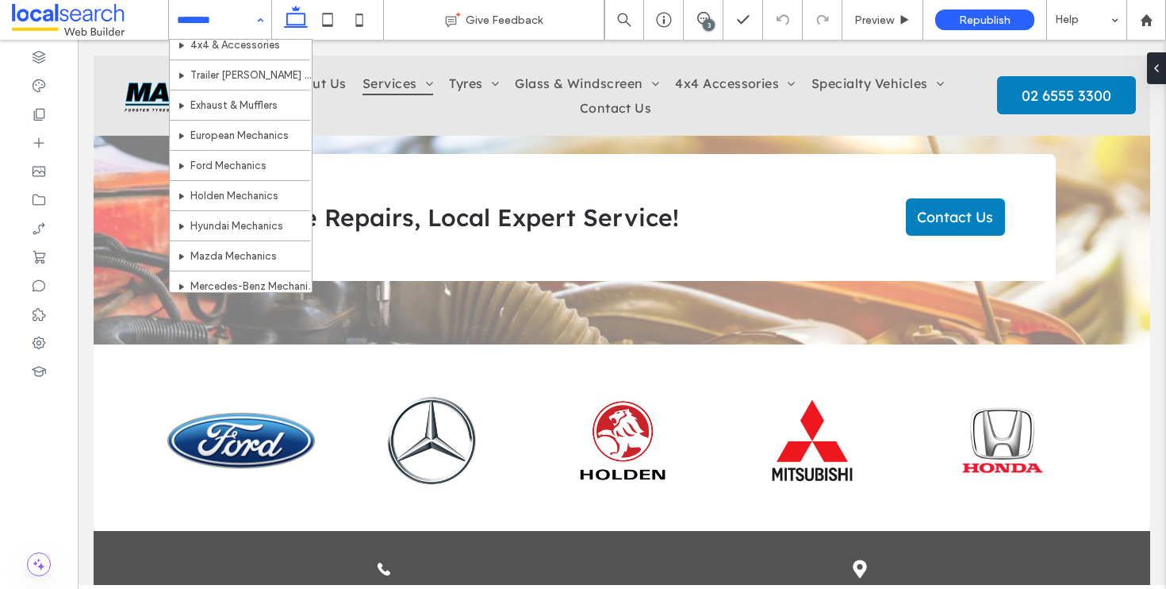
scroll to position [613, 0]
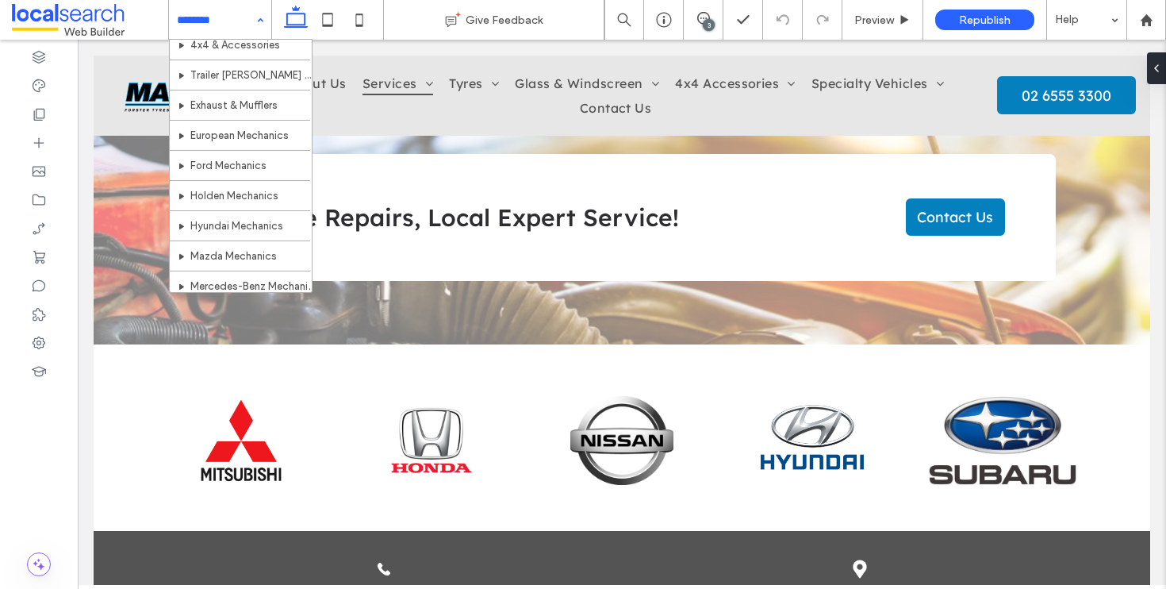
click at [260, 18] on div "Home About Us Services General Mechanical Services Logbook Servicing Vehicle Di…" at bounding box center [220, 20] width 102 height 40
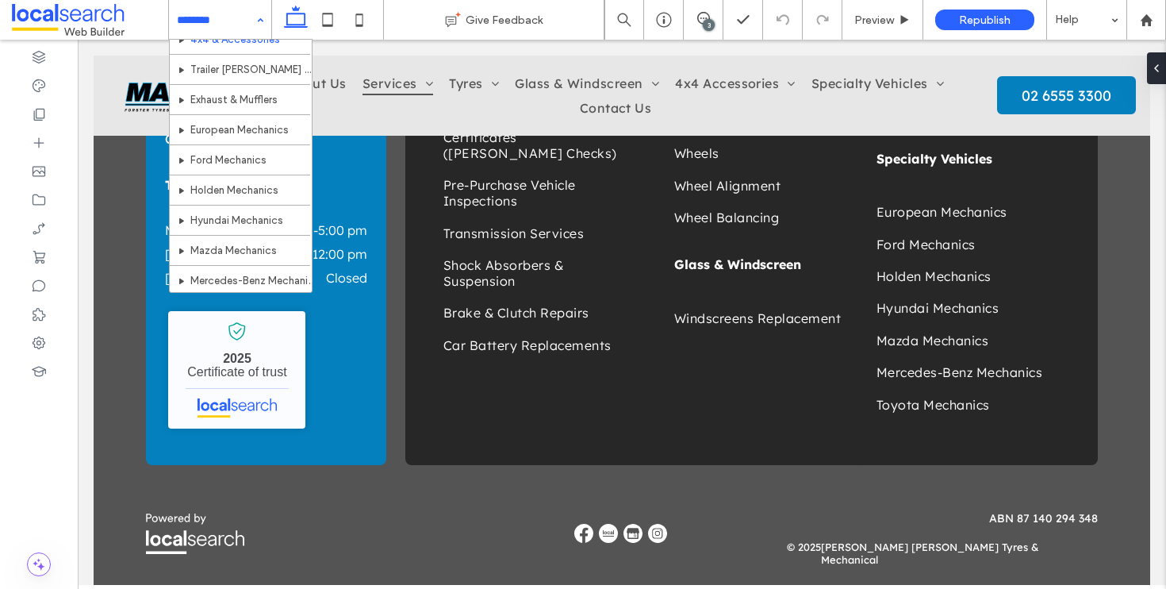
scroll to position [637, 0]
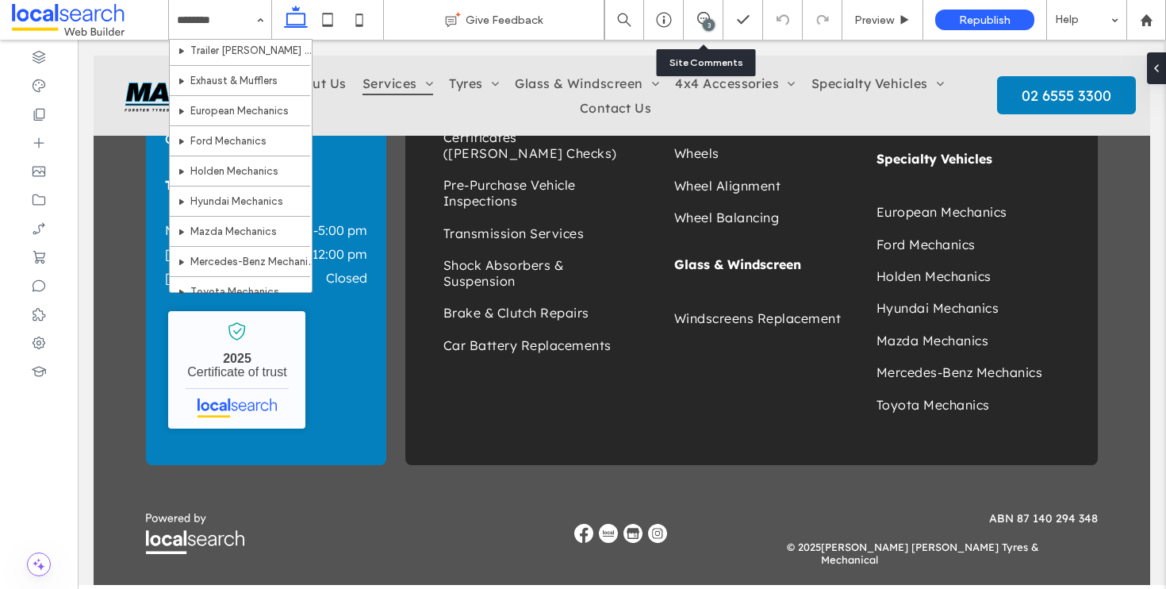
click at [697, 10] on div "3" at bounding box center [704, 20] width 40 height 40
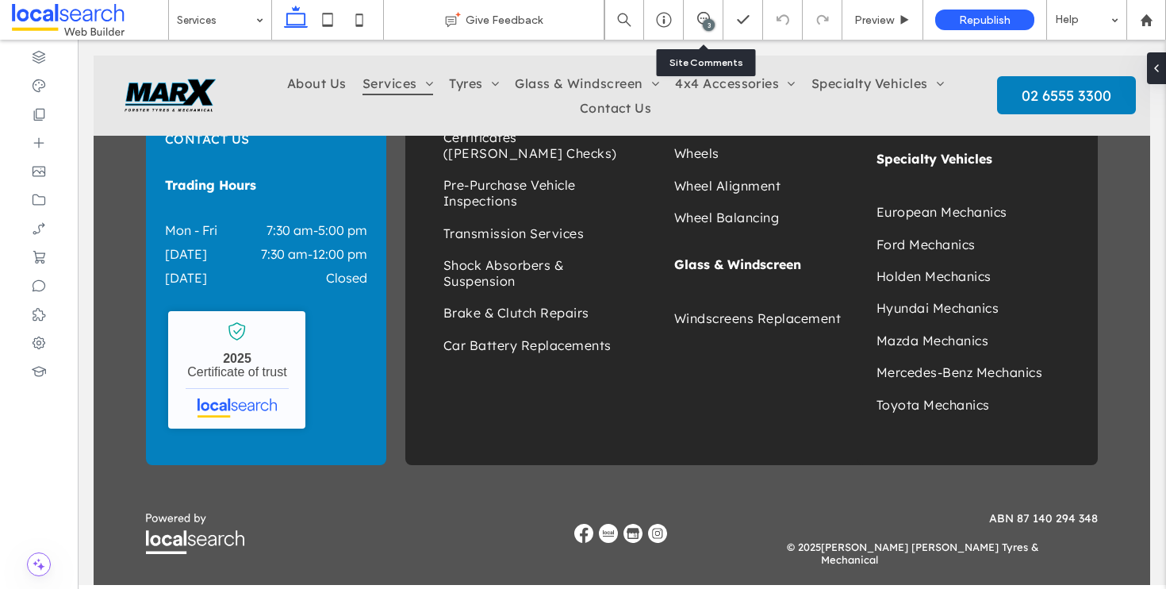
click at [702, 26] on div "3" at bounding box center [703, 20] width 39 height 16
click at [701, 21] on icon at bounding box center [703, 18] width 13 height 13
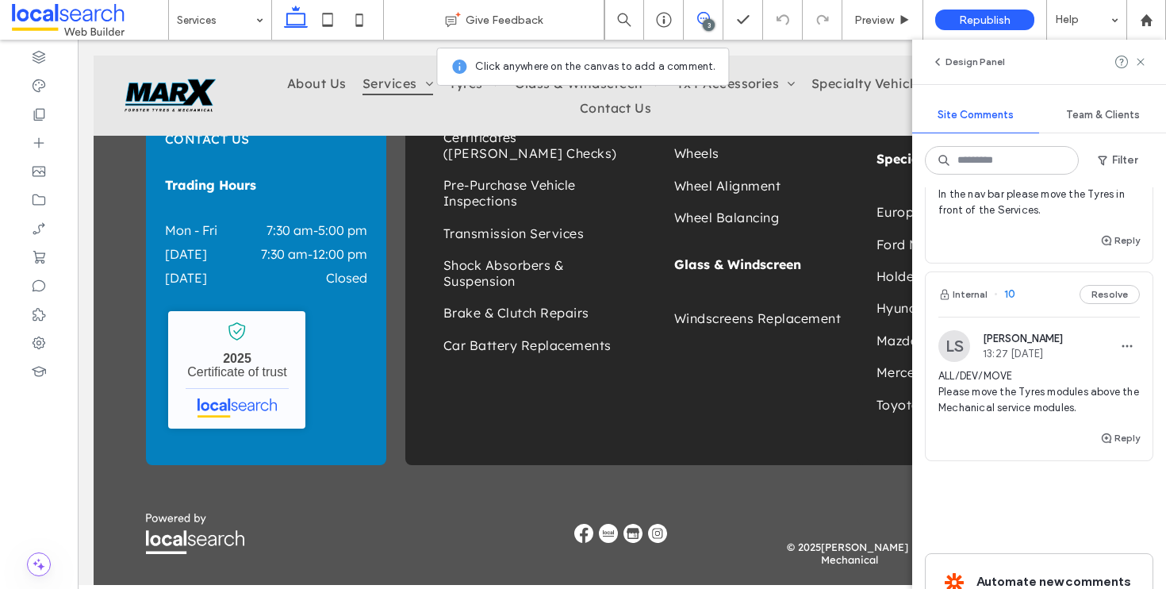
scroll to position [0, 0]
